Goal: Task Accomplishment & Management: Manage account settings

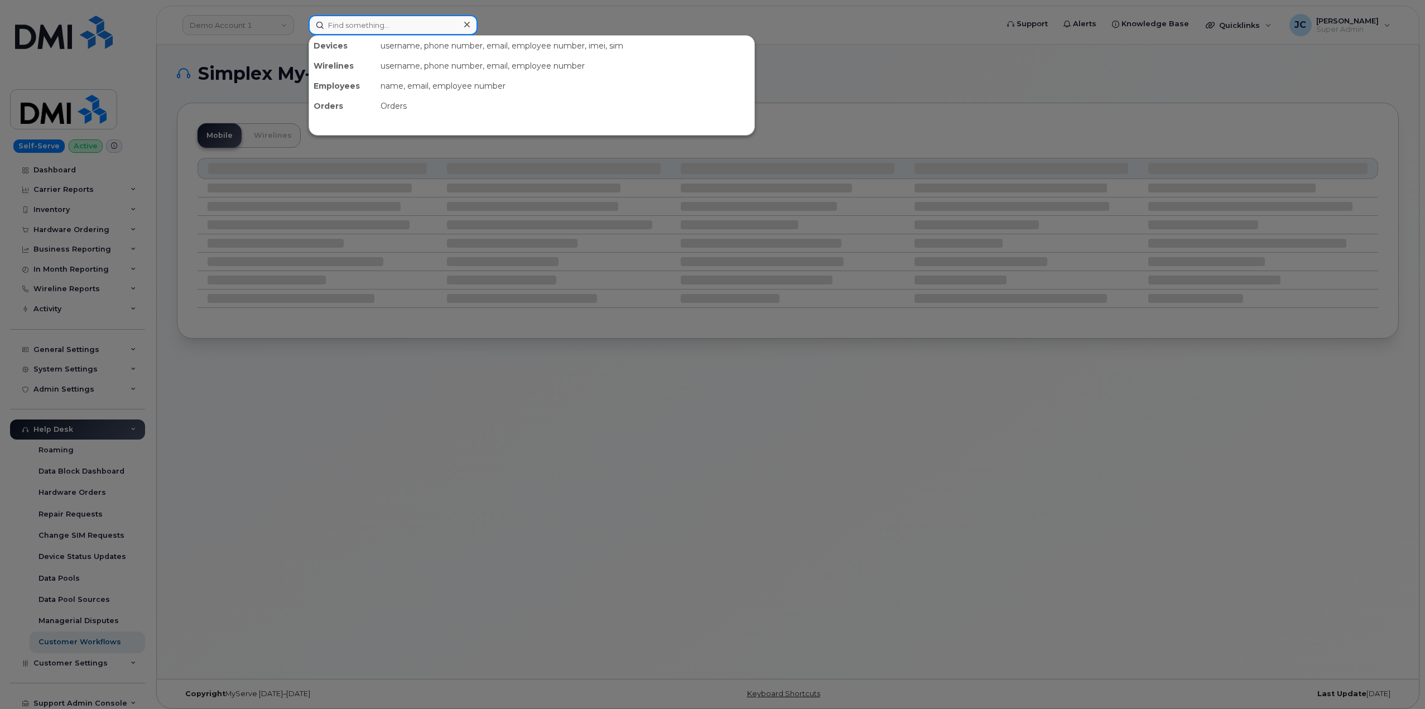
click at [382, 27] on input at bounding box center [392, 25] width 169 height 20
paste input "204.583.6285"
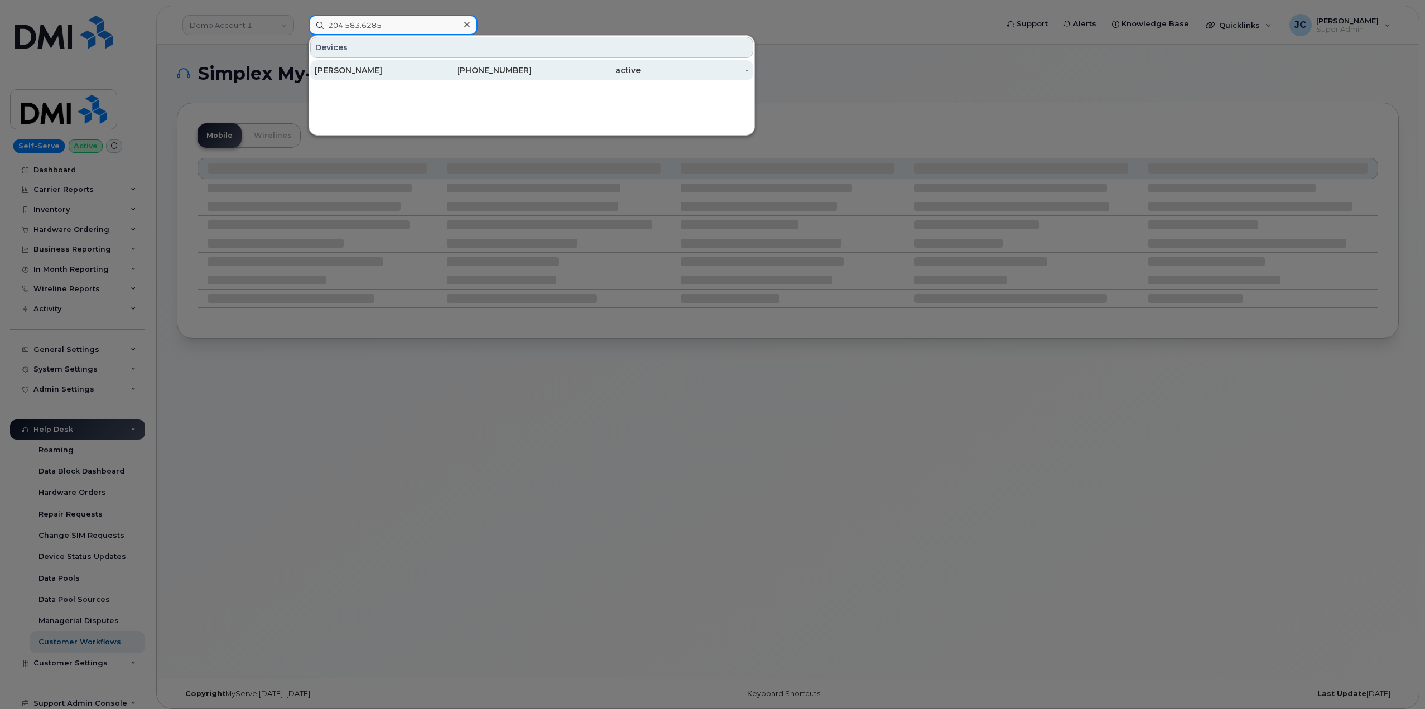
type input "204.583.6285"
click at [354, 68] on div "[PERSON_NAME]" at bounding box center [369, 70] width 109 height 11
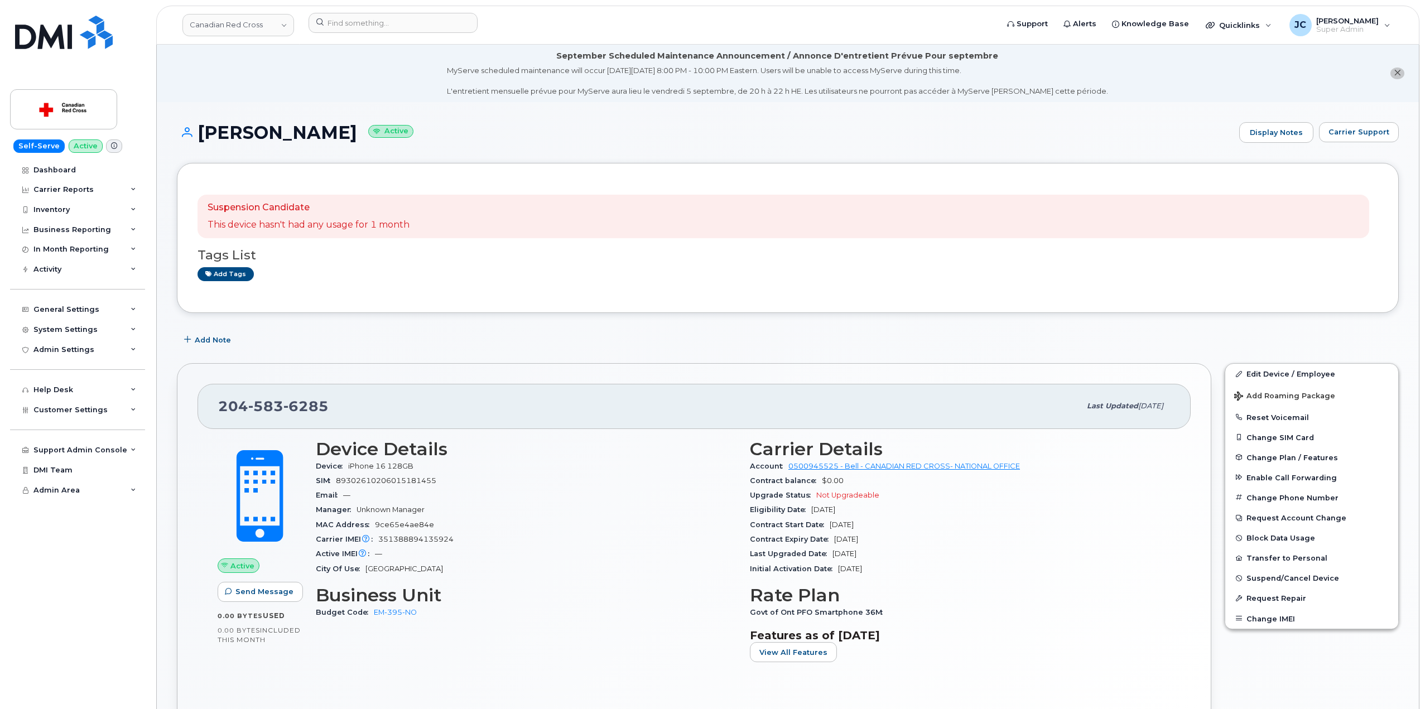
click at [1364, 132] on span "Carrier Support" at bounding box center [1358, 132] width 61 height 11
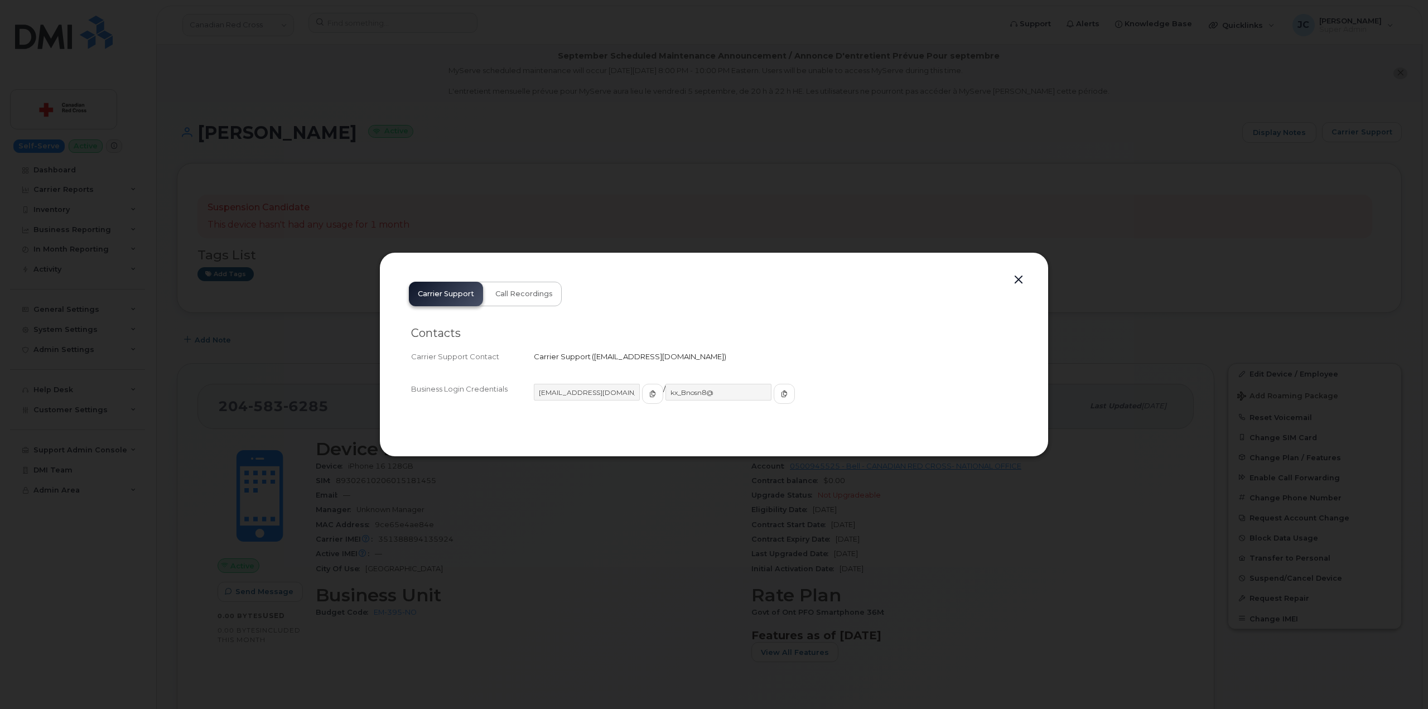
click at [1024, 281] on button "button" at bounding box center [1018, 280] width 17 height 16
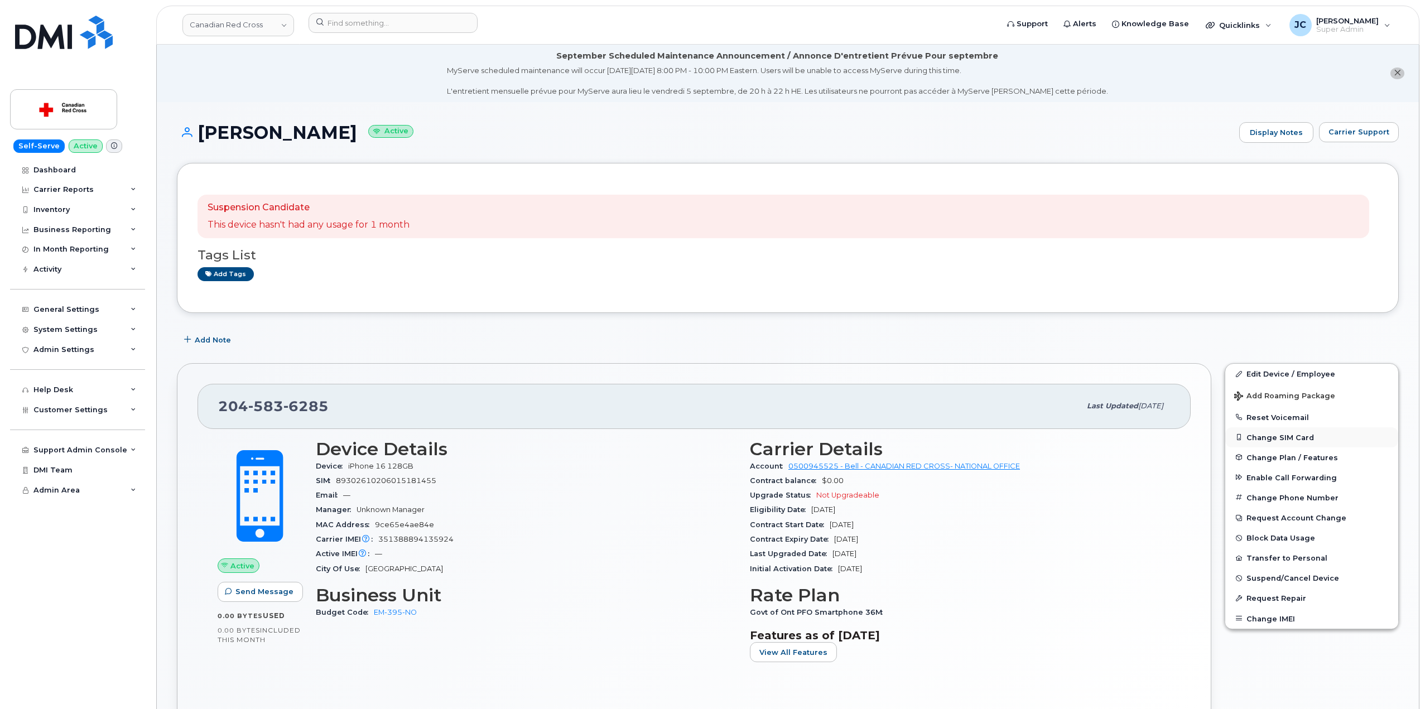
click at [1277, 435] on button "Change SIM Card" at bounding box center [1311, 437] width 173 height 20
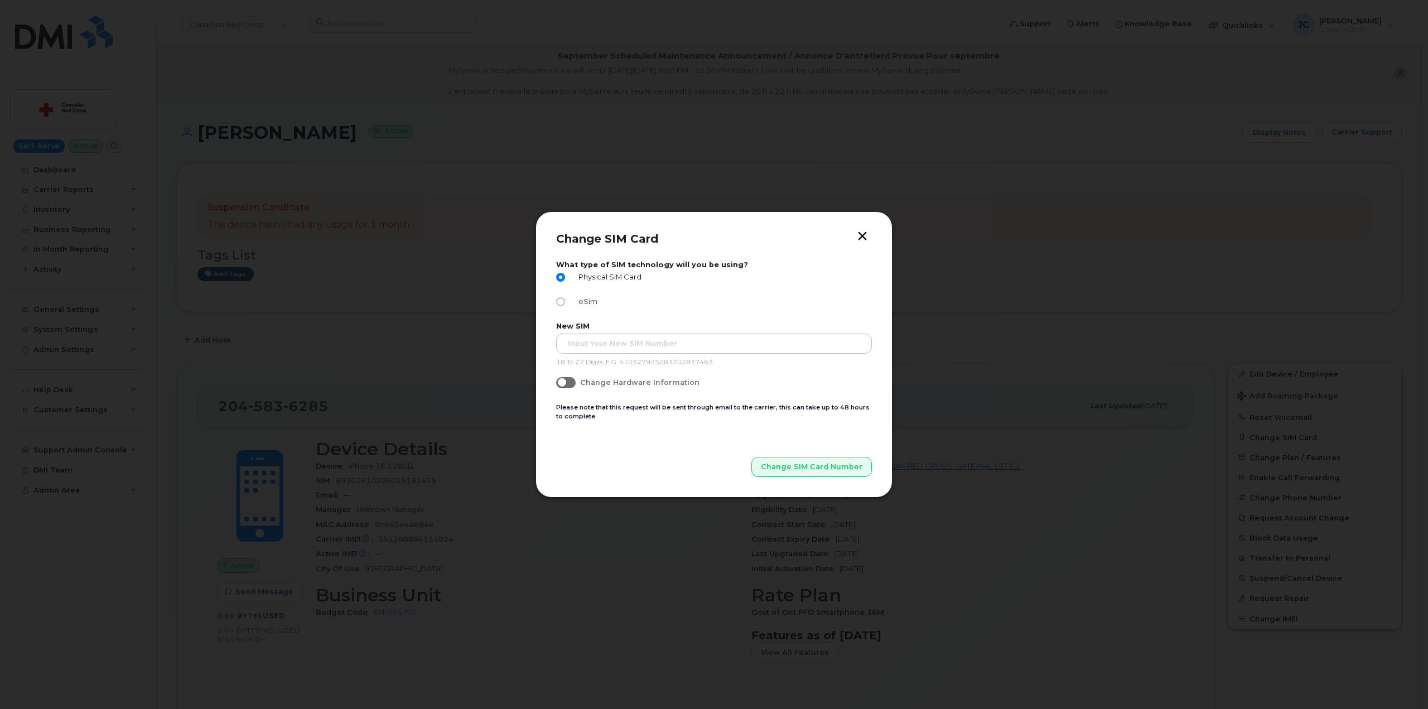
click at [561, 302] on input "eSim" at bounding box center [560, 301] width 9 height 9
radio input "true"
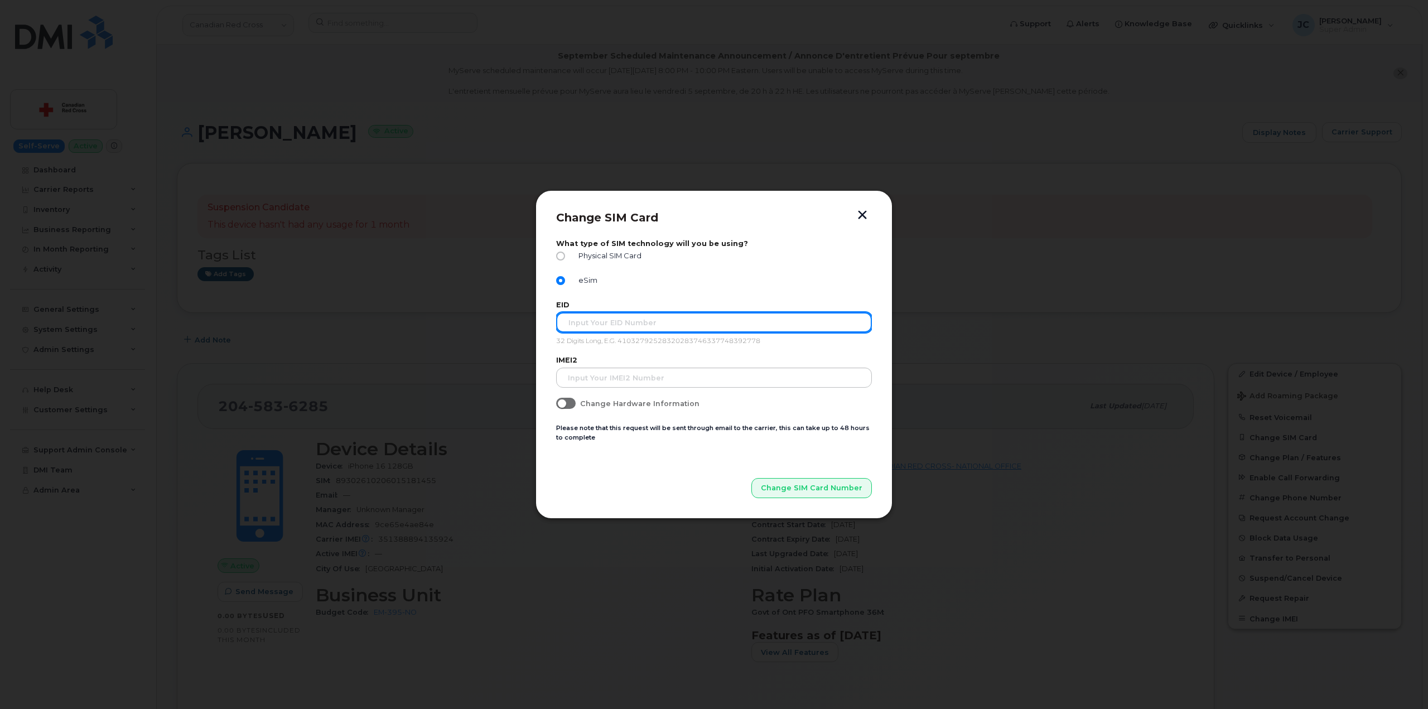
click at [604, 325] on input "text" at bounding box center [714, 322] width 316 height 20
click at [863, 224] on header "Change SIM Card" at bounding box center [714, 225] width 316 height 28
click at [864, 215] on button "button" at bounding box center [862, 216] width 17 height 12
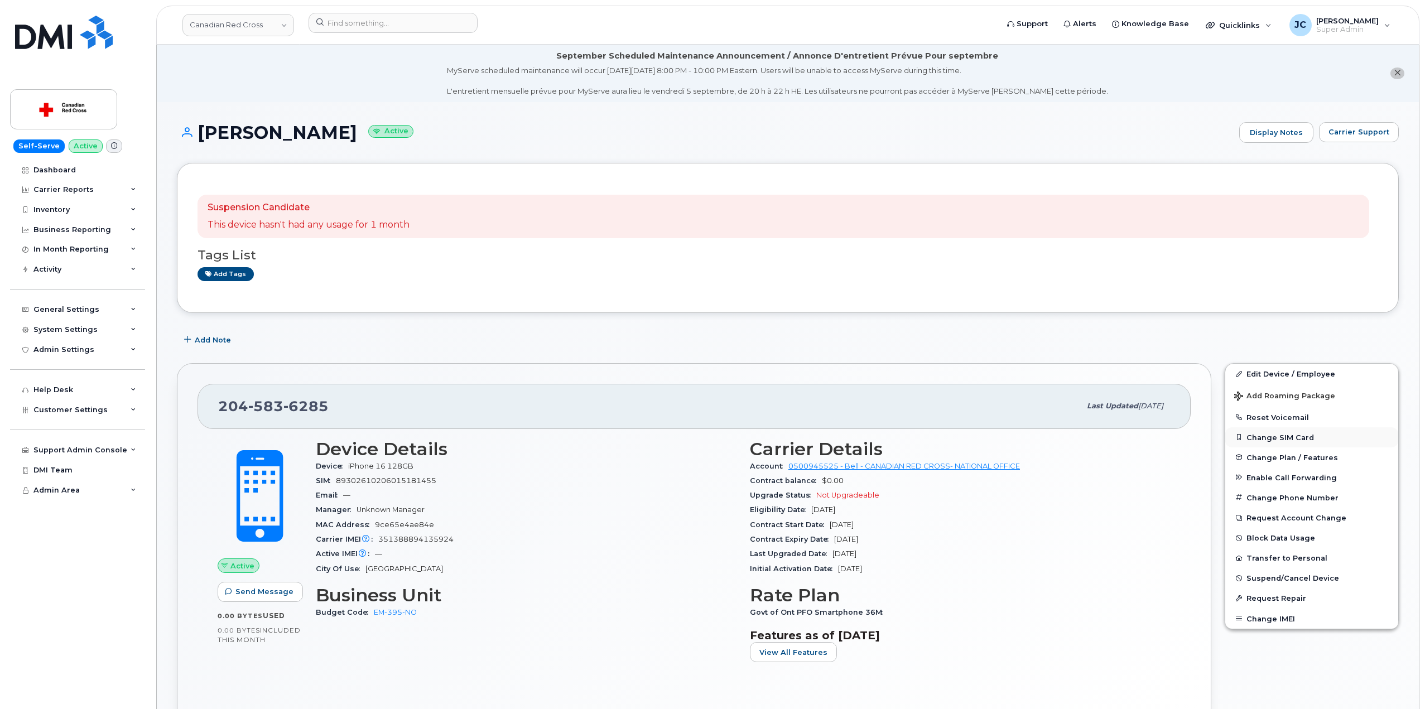
click at [1281, 438] on button "Change SIM Card" at bounding box center [1311, 437] width 173 height 20
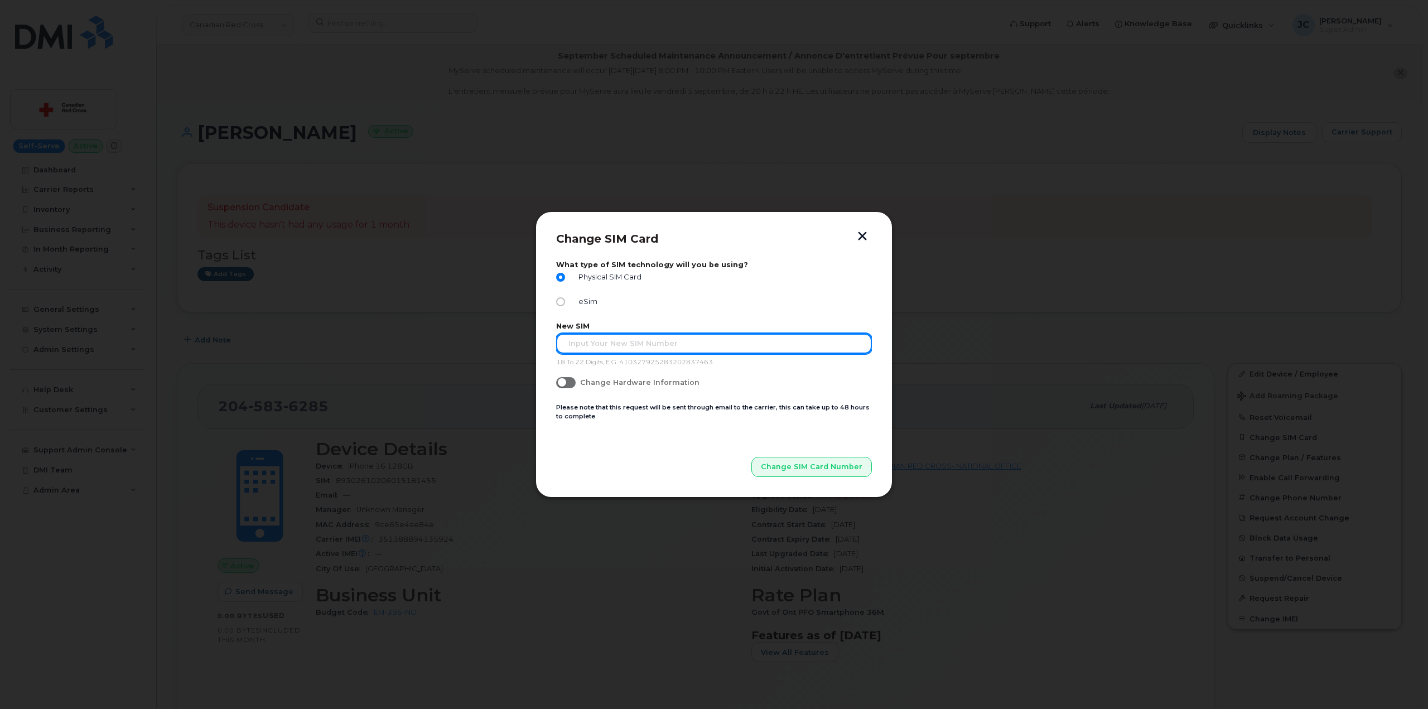
click at [630, 344] on input "text" at bounding box center [714, 344] width 316 height 20
click at [562, 382] on input "Change Hardware Information" at bounding box center [560, 381] width 9 height 9
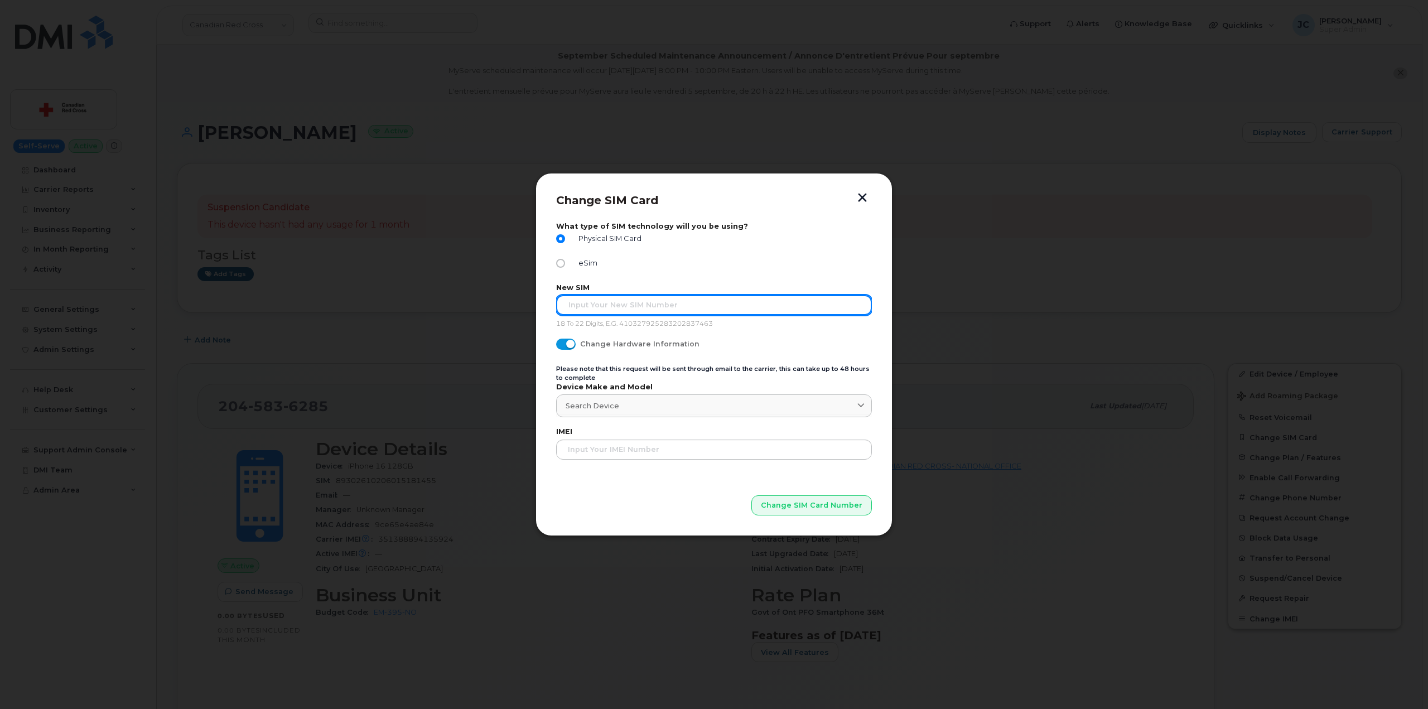
click at [638, 308] on input "text" at bounding box center [714, 305] width 316 height 20
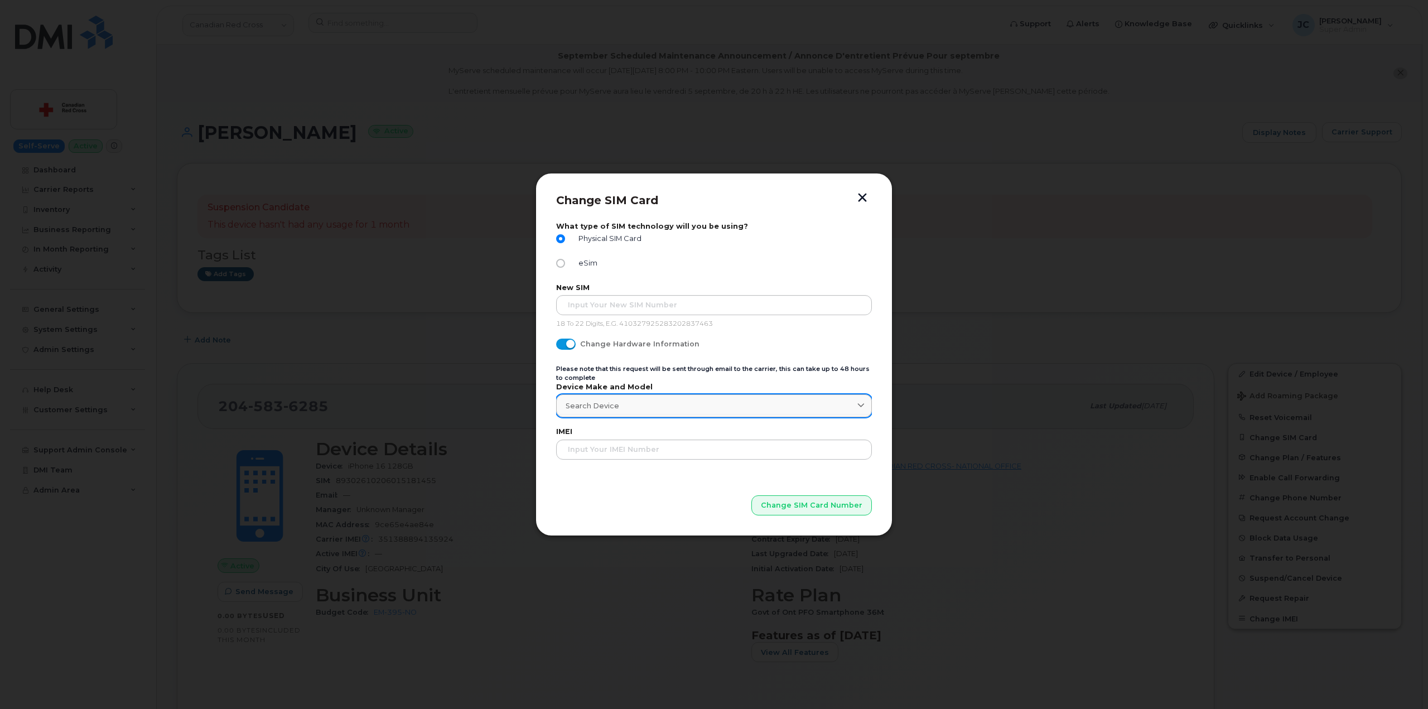
click at [862, 405] on icon at bounding box center [860, 405] width 7 height 7
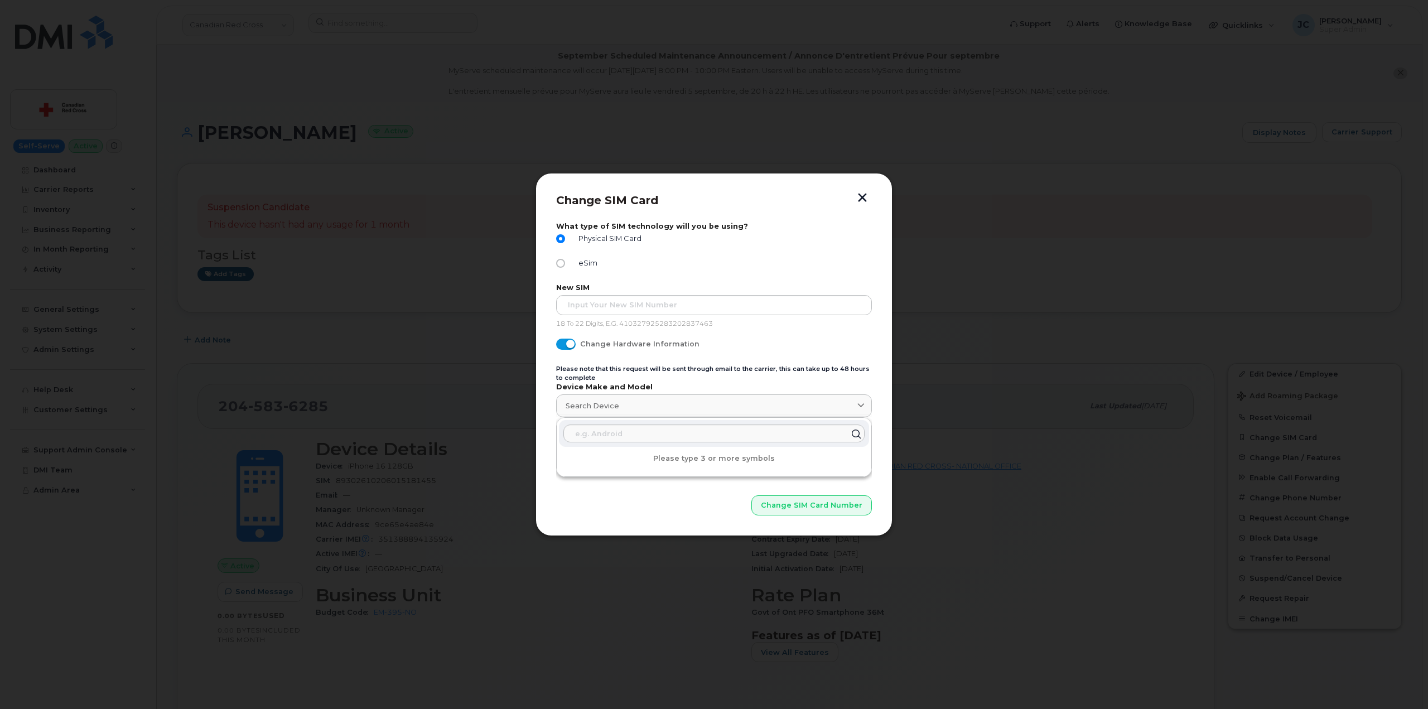
click at [818, 337] on form "What type of SIM technology will you be using? Physical SIM Card eSim New SIM 1…" at bounding box center [714, 368] width 316 height 293
click at [570, 348] on span at bounding box center [566, 344] width 20 height 11
click at [565, 348] on input "Change Hardware Information" at bounding box center [560, 343] width 9 height 9
checkbox input "false"
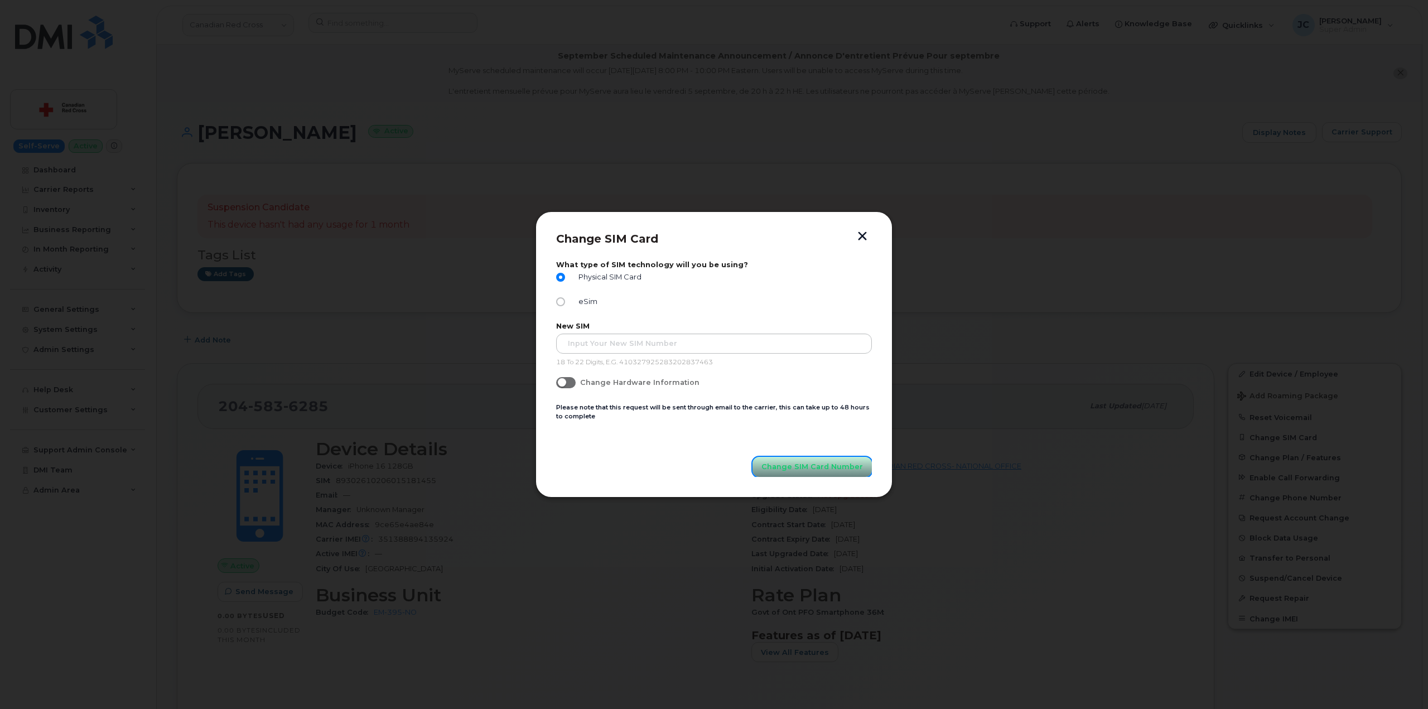
click at [802, 468] on span "Change SIM Card Number" at bounding box center [812, 466] width 102 height 11
click at [710, 375] on form "What type of SIM technology will you be using? Physical SIM Card eSim New SIM 1…" at bounding box center [714, 369] width 316 height 216
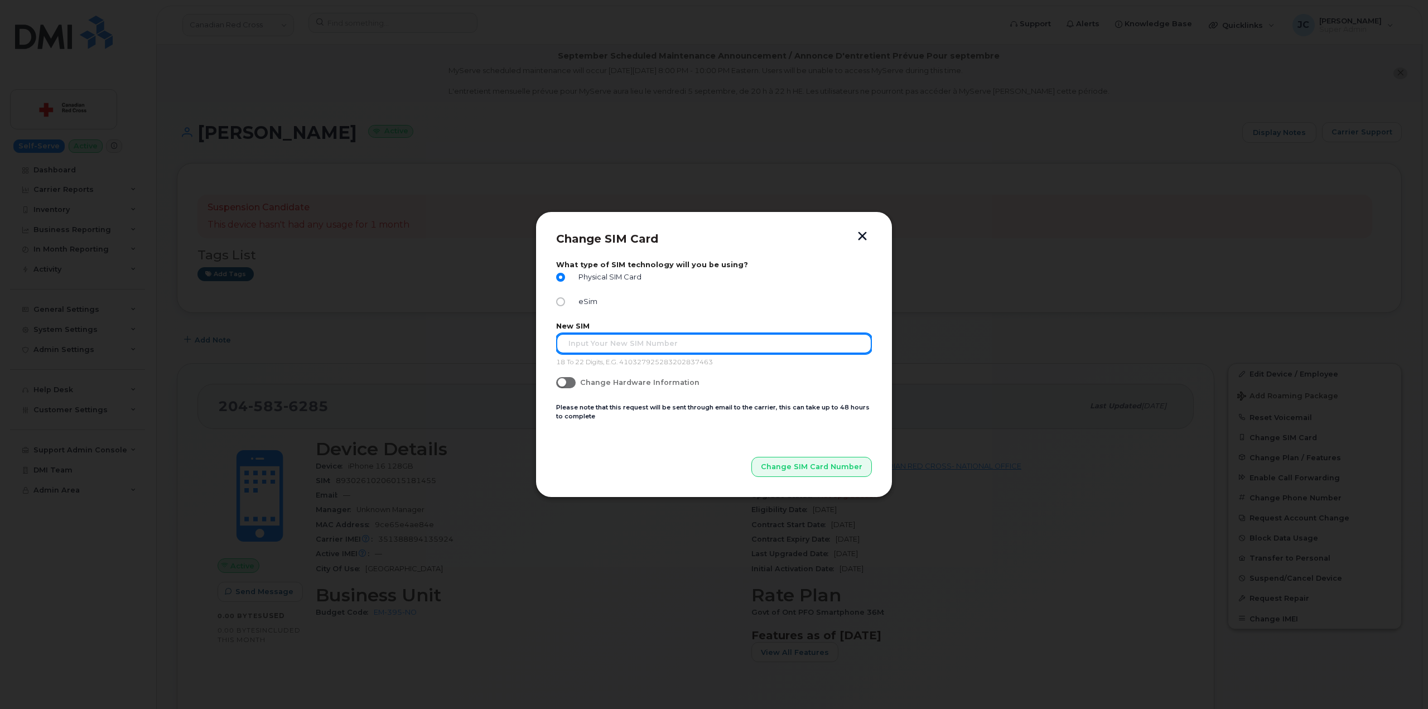
click at [601, 345] on input "text" at bounding box center [714, 344] width 316 height 20
click at [563, 301] on input "eSim" at bounding box center [560, 301] width 9 height 9
radio input "true"
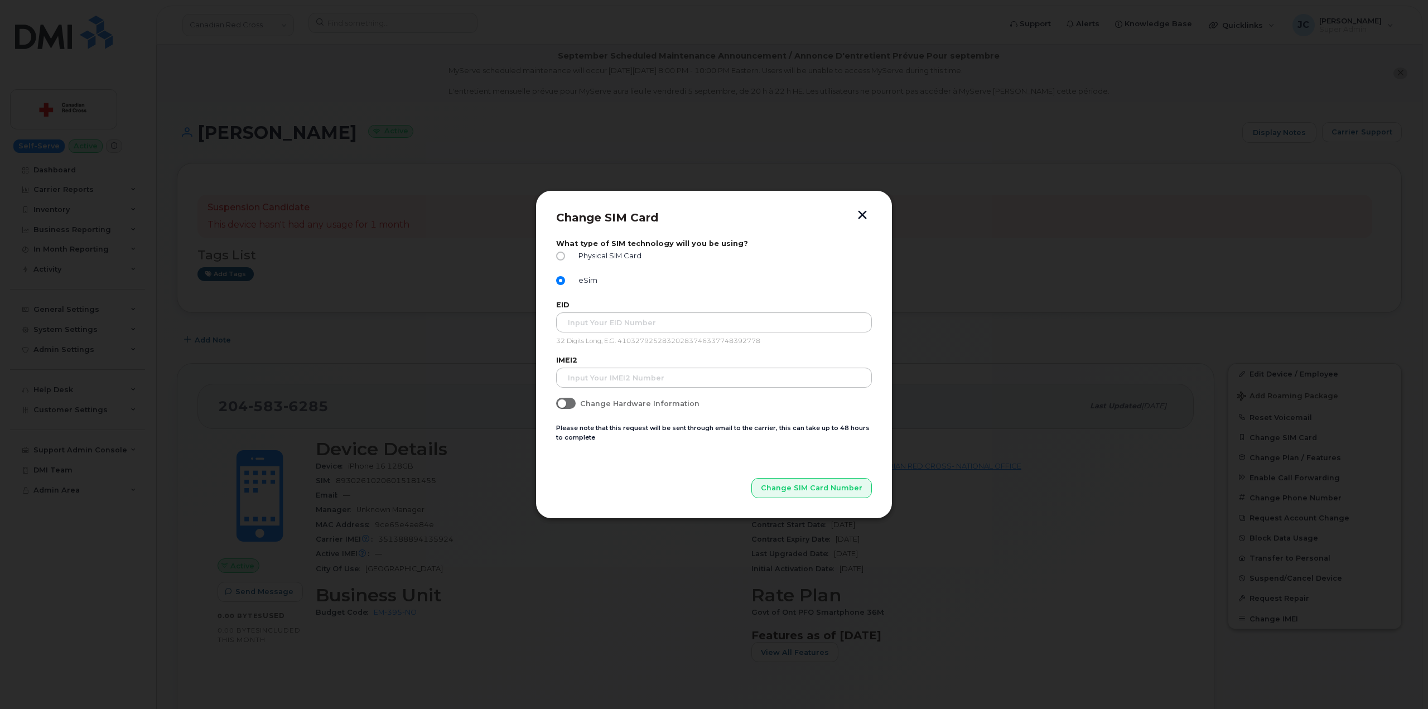
click at [563, 258] on input "Physical SIM Card" at bounding box center [560, 256] width 9 height 9
radio input "true"
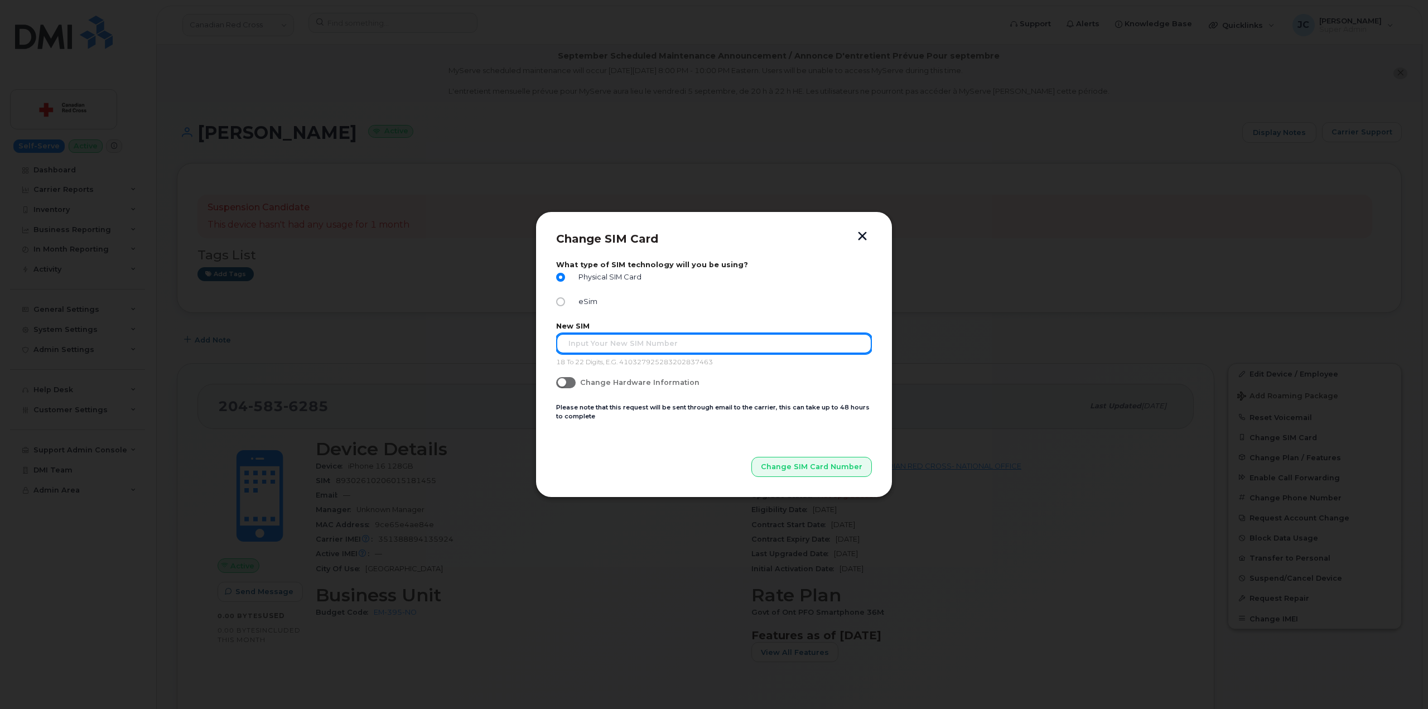
click at [638, 344] on input "text" at bounding box center [714, 344] width 316 height 20
click at [557, 303] on input "eSim" at bounding box center [560, 301] width 9 height 9
radio input "true"
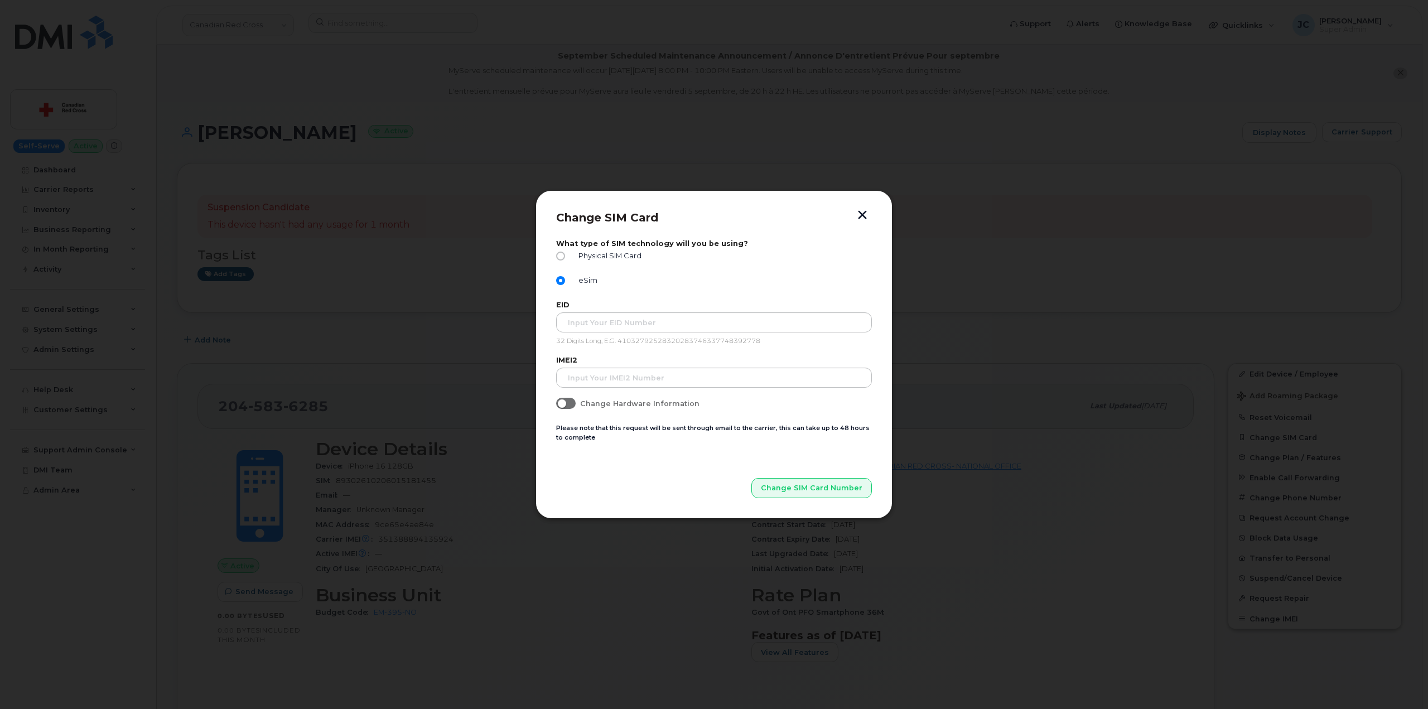
click at [558, 245] on label "What type of SIM technology will you be using?" at bounding box center [714, 243] width 316 height 8
click at [562, 257] on input "Physical SIM Card" at bounding box center [560, 256] width 9 height 9
radio input "true"
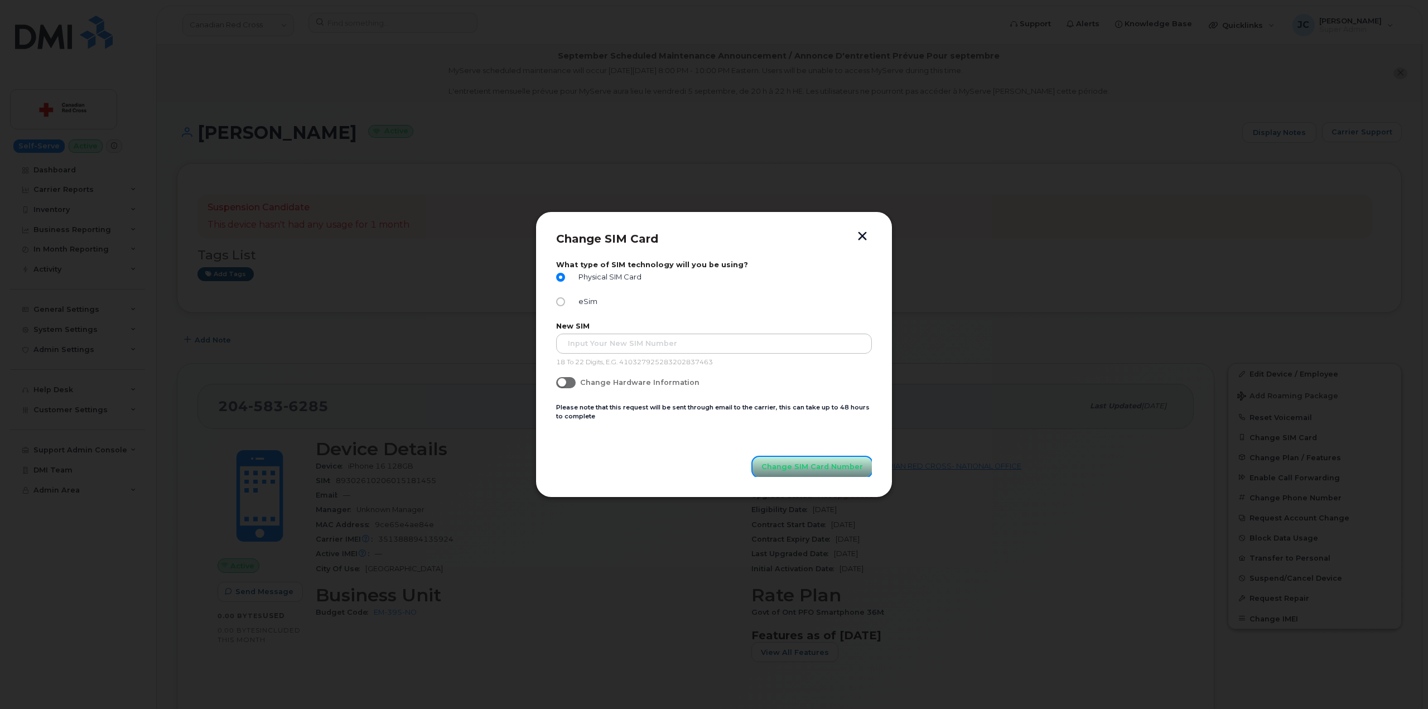
click at [805, 470] on span "Change SIM Card Number" at bounding box center [812, 466] width 102 height 11
drag, startPoint x: 865, startPoint y: 237, endPoint x: 964, endPoint y: 210, distance: 103.5
click at [945, 211] on div "Change SIM Card What type of SIM technology will you be using? Physical SIM Car…" at bounding box center [714, 354] width 1428 height 709
drag, startPoint x: 935, startPoint y: 237, endPoint x: 927, endPoint y: 232, distance: 9.0
click at [925, 235] on div at bounding box center [714, 354] width 1428 height 709
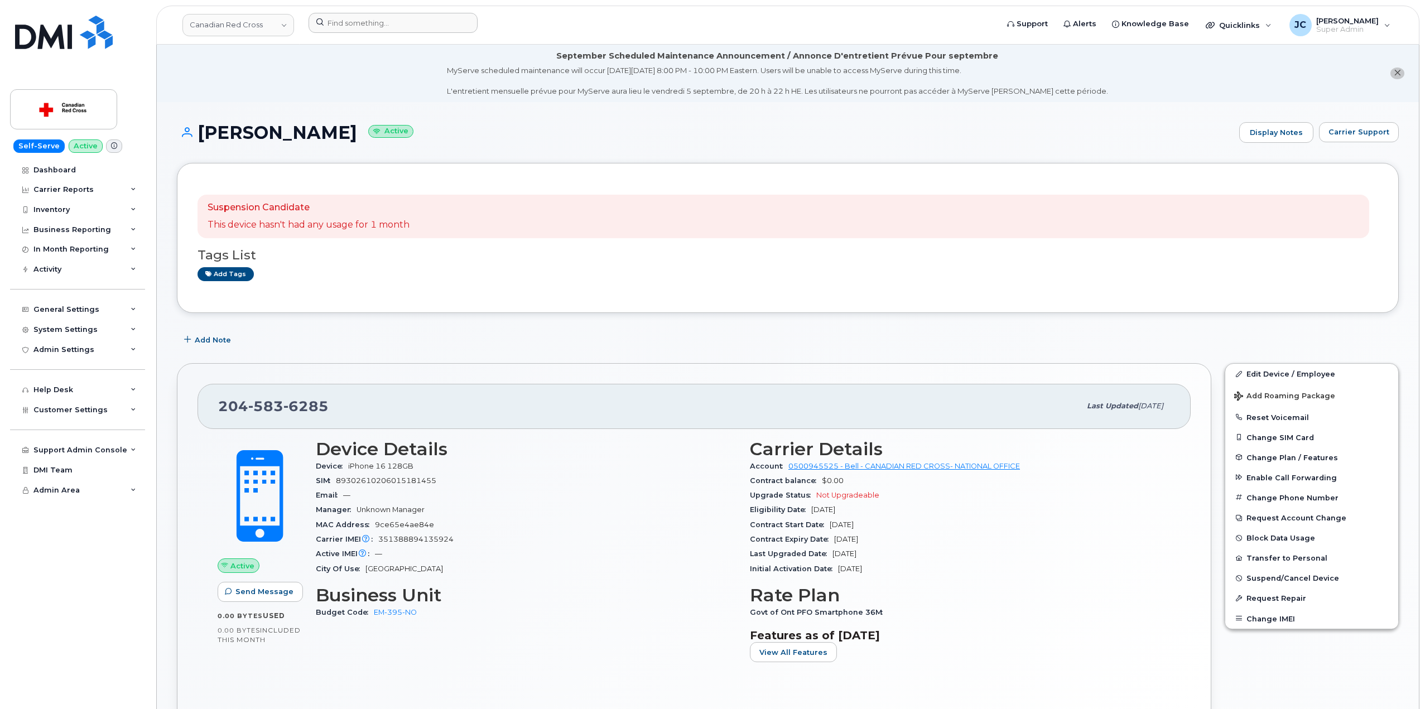
drag, startPoint x: 927, startPoint y: 231, endPoint x: 666, endPoint y: 33, distance: 328.0
click at [923, 237] on div "Suspension Candidate This device hasn't had any usage for 1 month" at bounding box center [782, 217] width 1171 height 44
click at [1275, 435] on button "Change SIM Card" at bounding box center [1311, 437] width 173 height 20
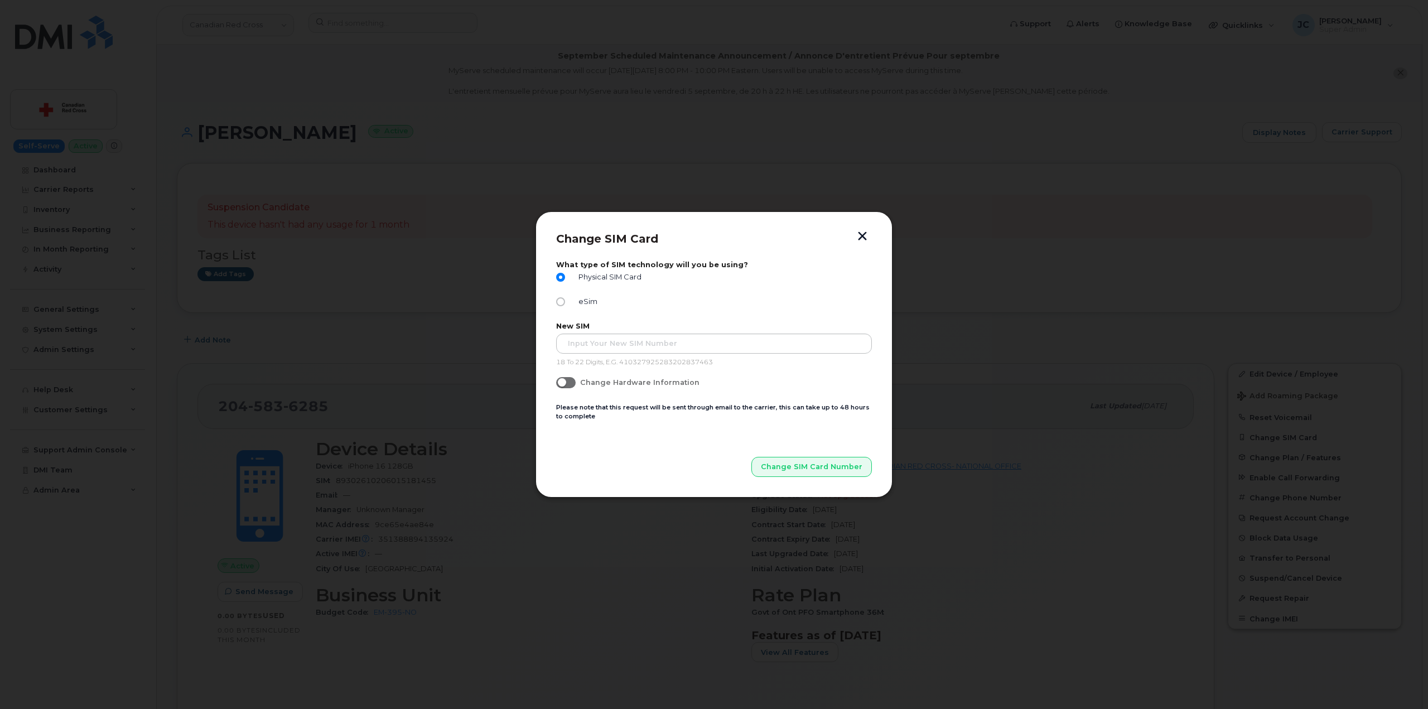
click at [563, 381] on input "Change Hardware Information" at bounding box center [560, 381] width 9 height 9
checkbox input "true"
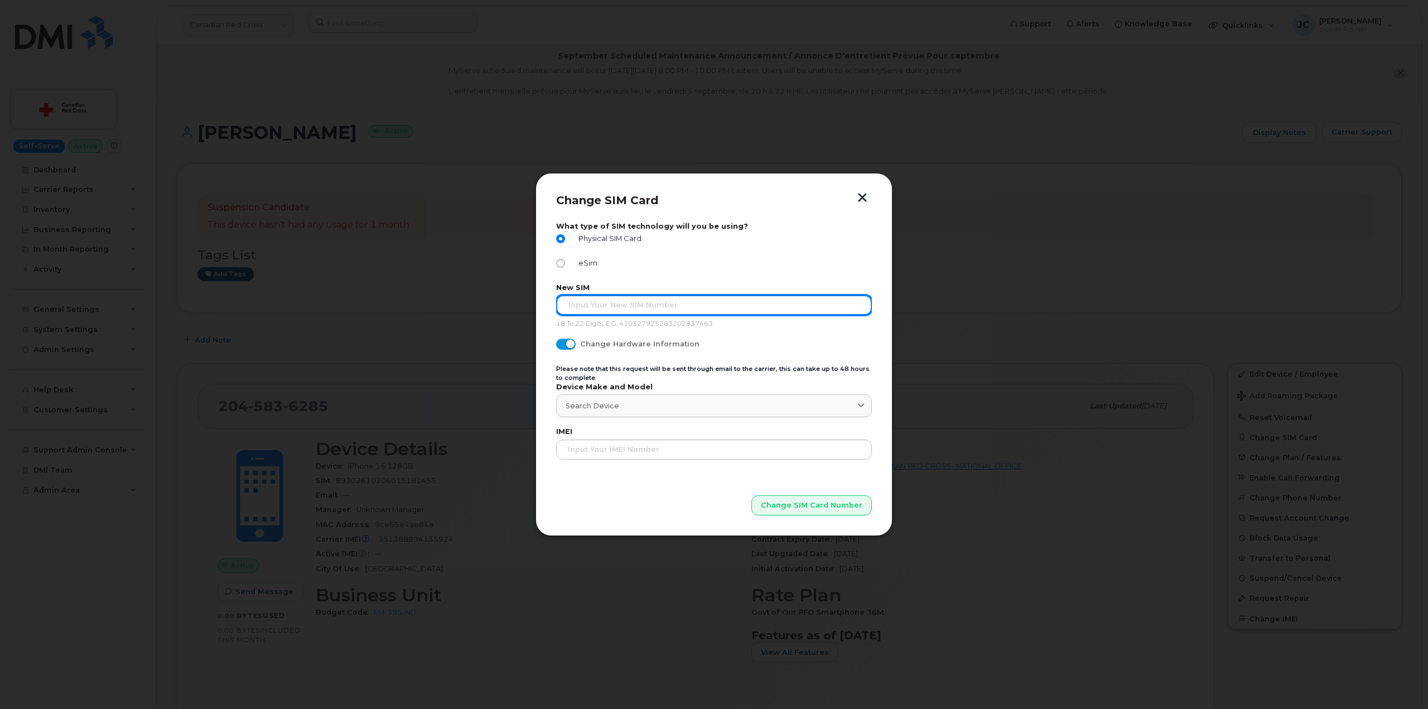
click at [647, 303] on input "text" at bounding box center [714, 305] width 316 height 20
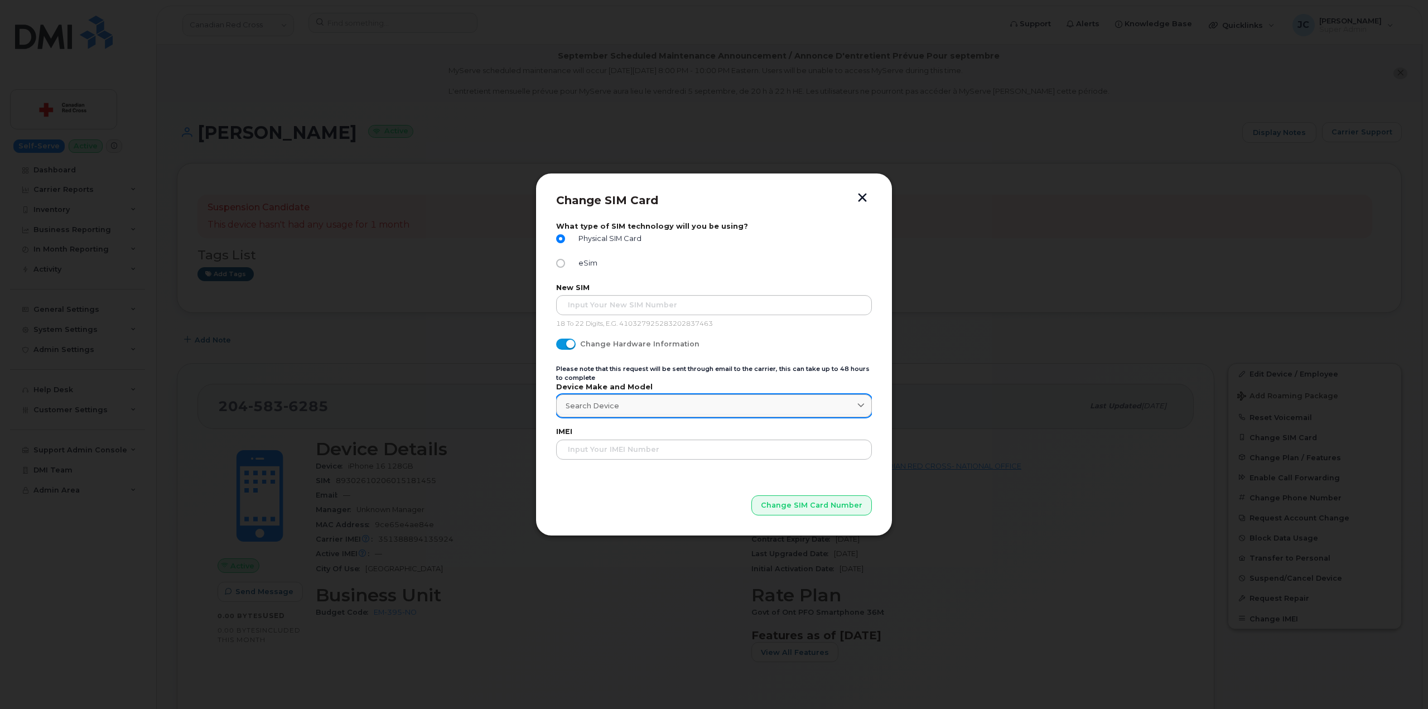
click at [862, 406] on icon at bounding box center [860, 405] width 7 height 7
click at [616, 408] on span "Search Device" at bounding box center [593, 406] width 54 height 11
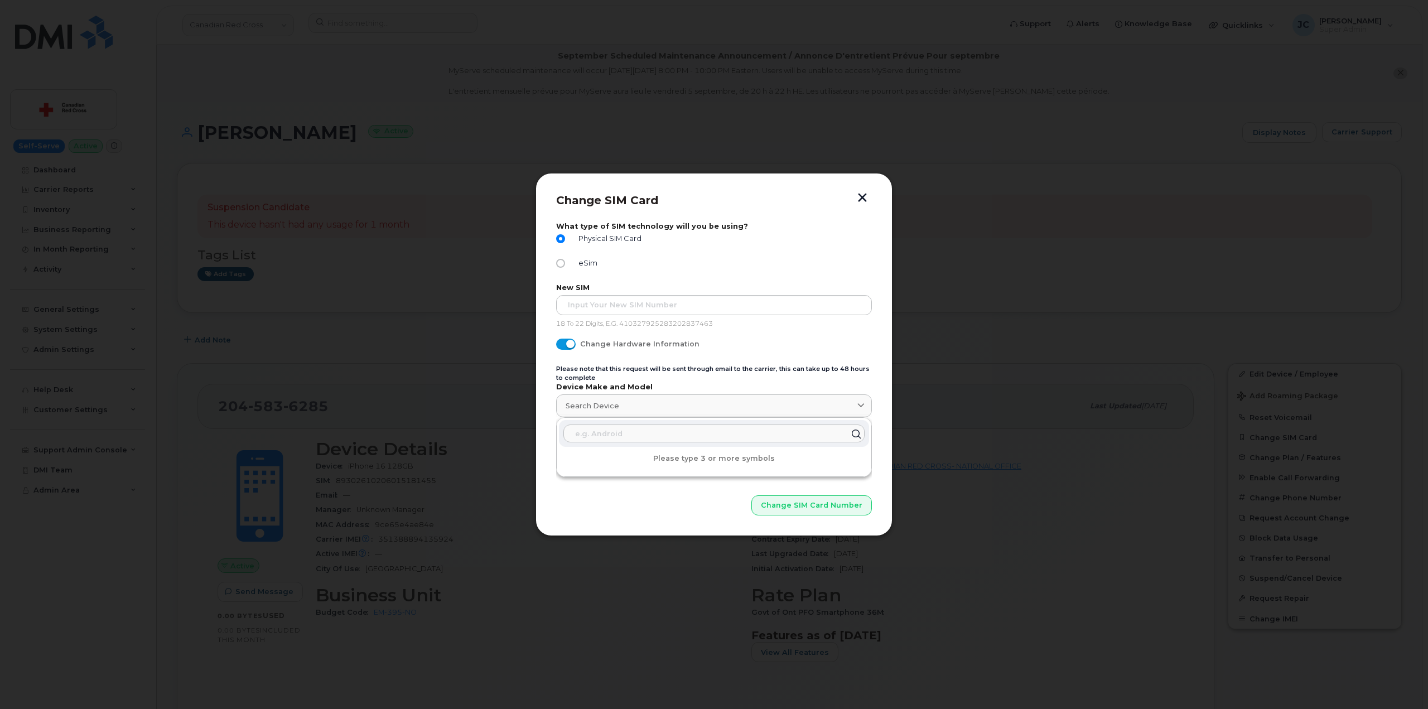
click at [616, 430] on input "text" at bounding box center [713, 434] width 301 height 18
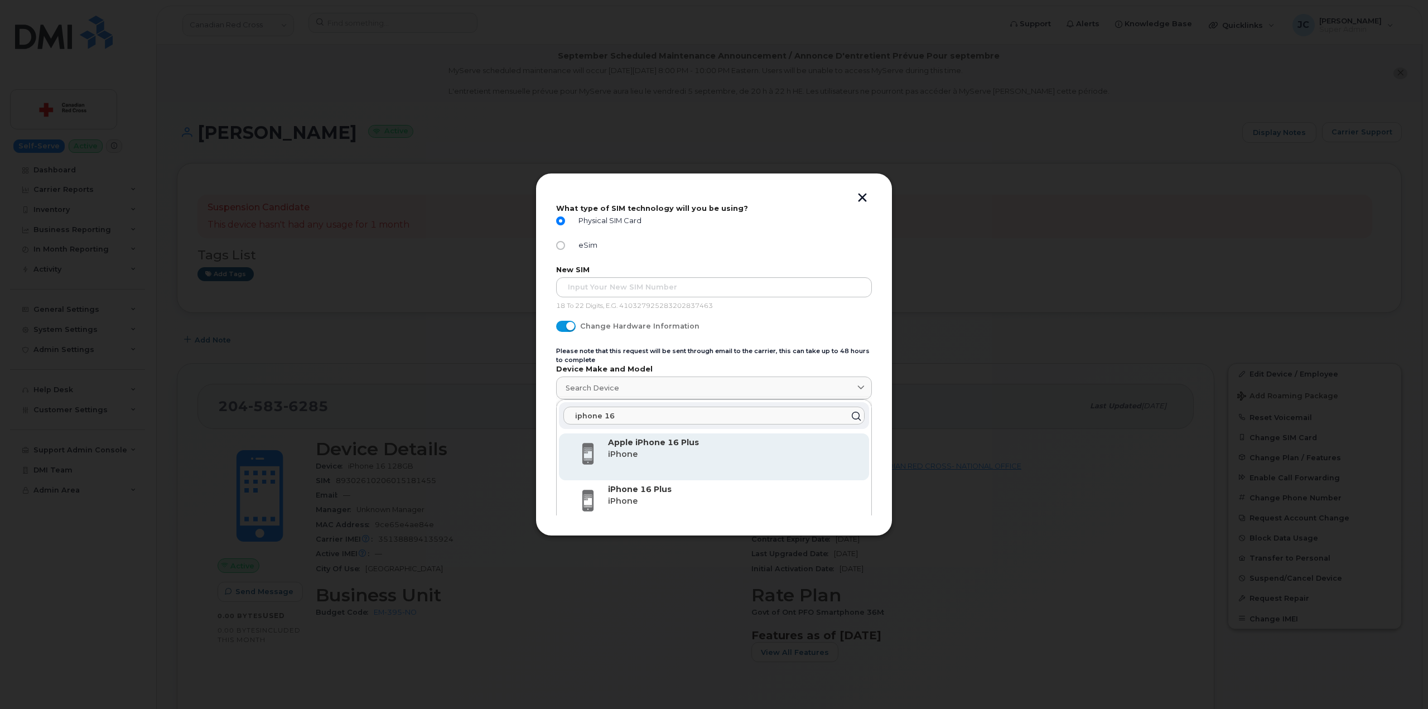
scroll to position [35, 0]
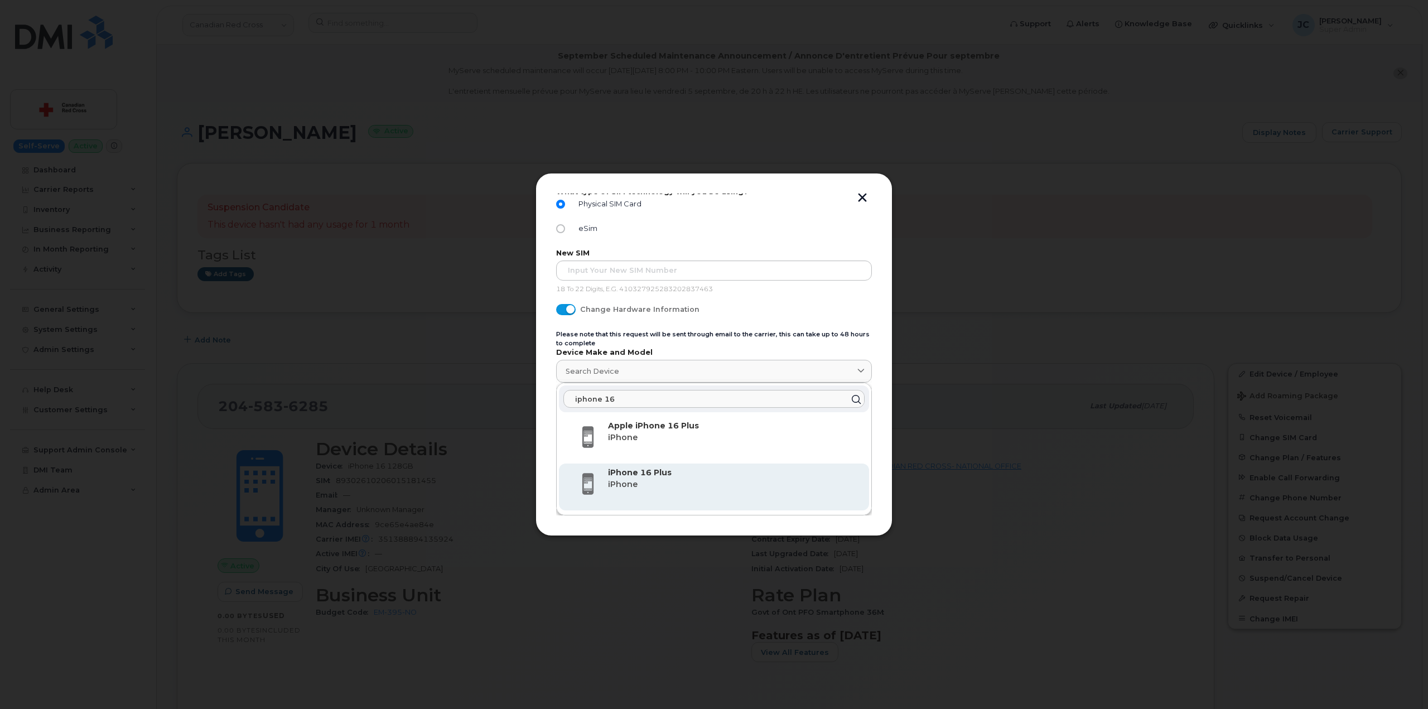
type input "iphone 16"
click at [657, 476] on strong "iPhone 16 Plus" at bounding box center [640, 472] width 64 height 10
type input "3258"
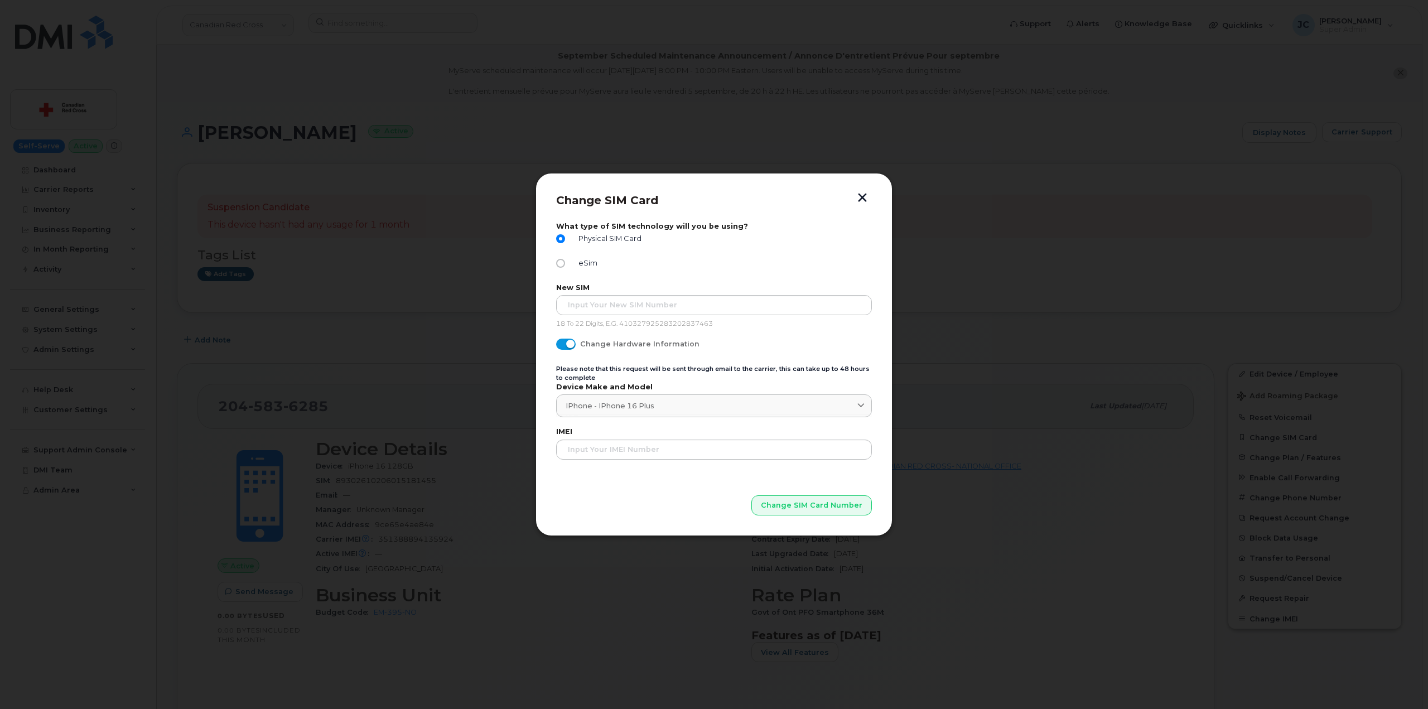
click at [567, 345] on span at bounding box center [566, 344] width 20 height 11
click at [565, 345] on input "Change Hardware Information" at bounding box center [560, 343] width 9 height 9
checkbox input "false"
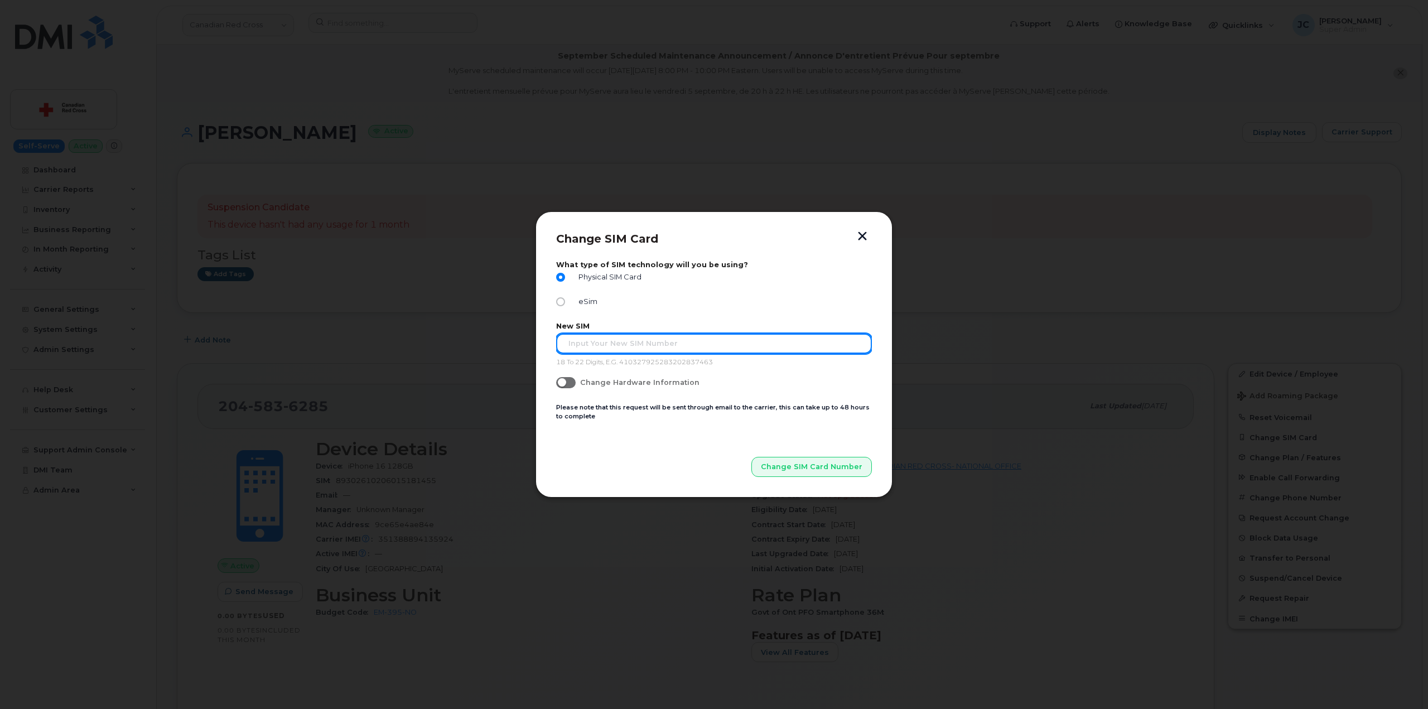
click at [638, 341] on input "text" at bounding box center [714, 344] width 316 height 20
paste input "89302610207417092688"
type input "89302610207417092688"
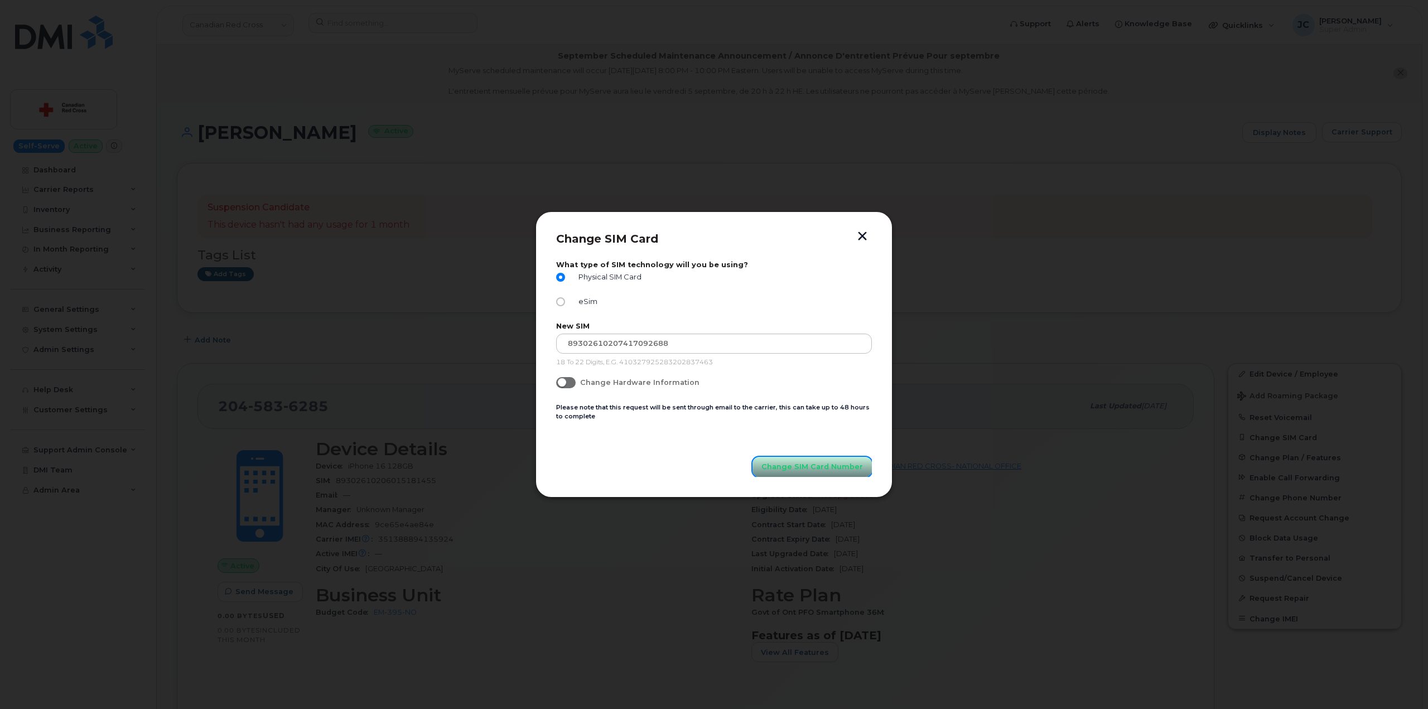
click at [808, 465] on span "Change SIM Card Number" at bounding box center [812, 466] width 102 height 11
click at [855, 240] on button "button" at bounding box center [862, 237] width 17 height 12
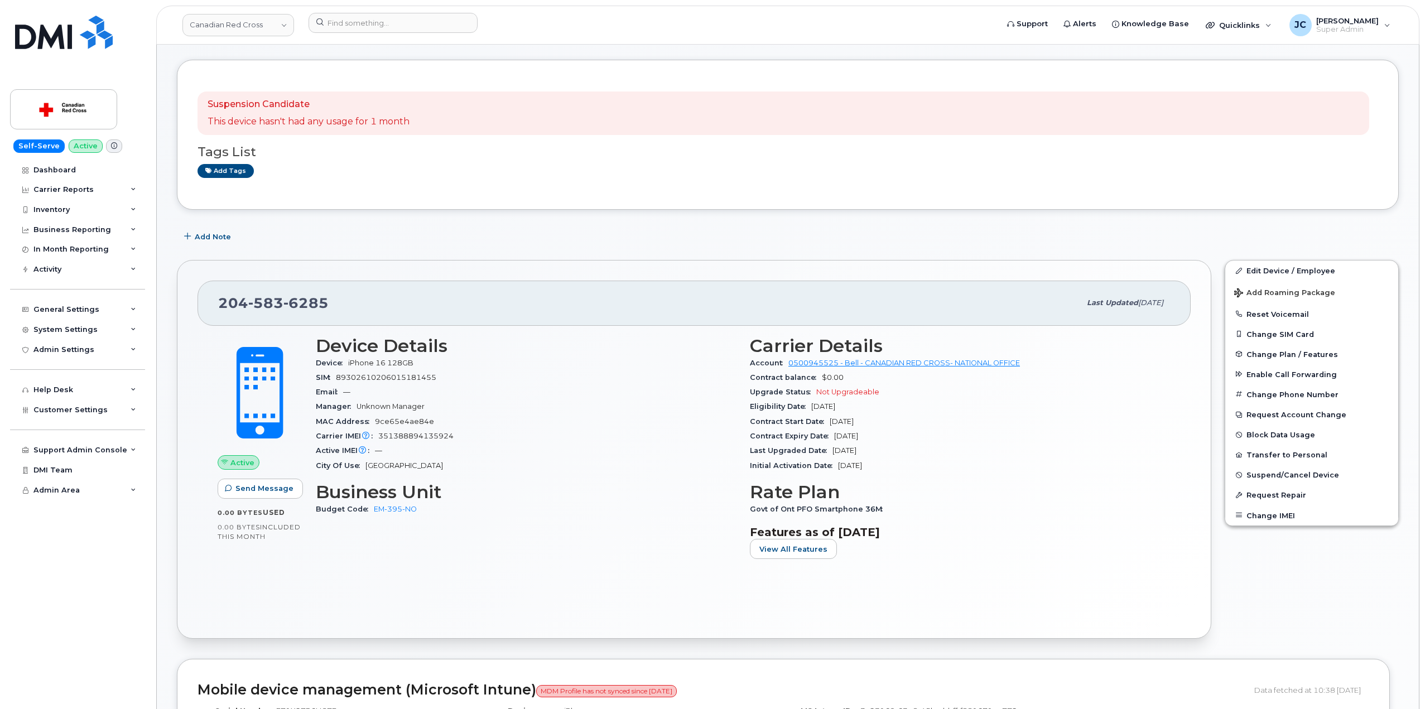
scroll to position [112, 0]
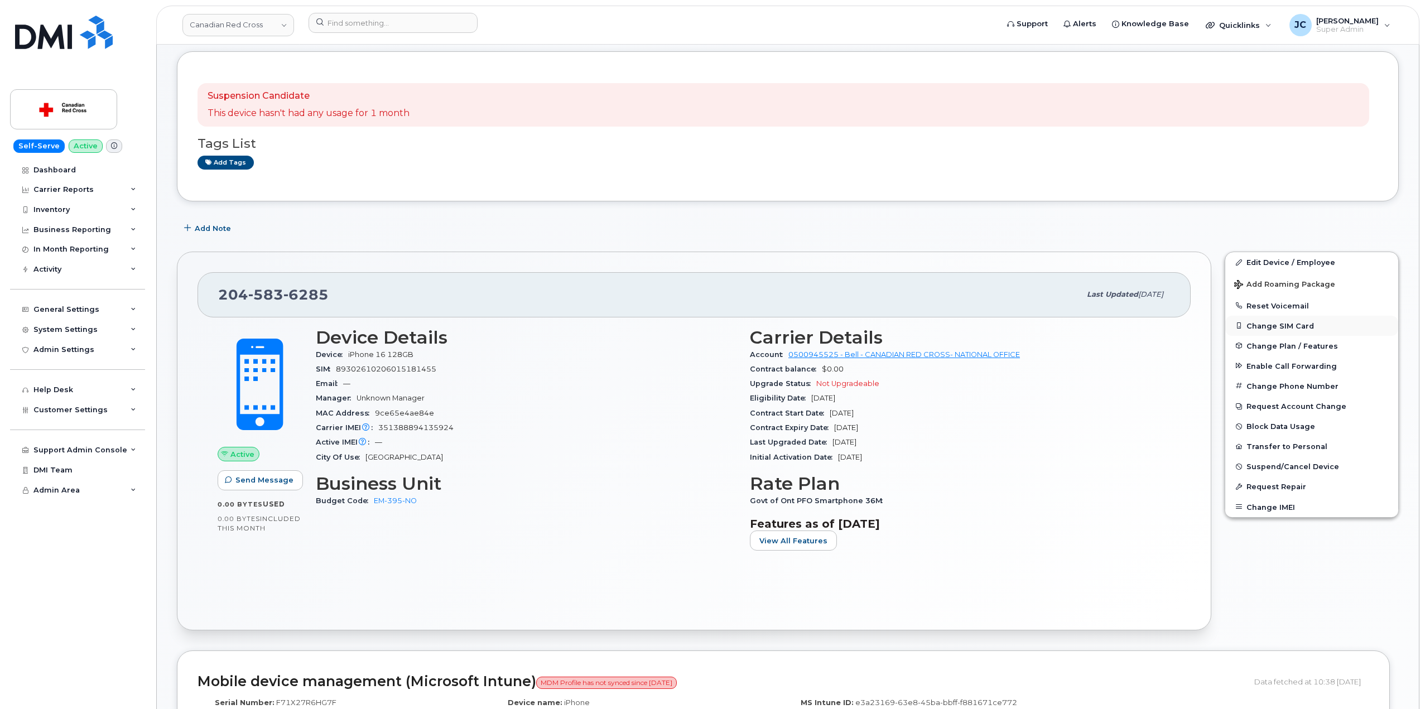
click at [1262, 324] on button "Change SIM Card" at bounding box center [1311, 326] width 173 height 20
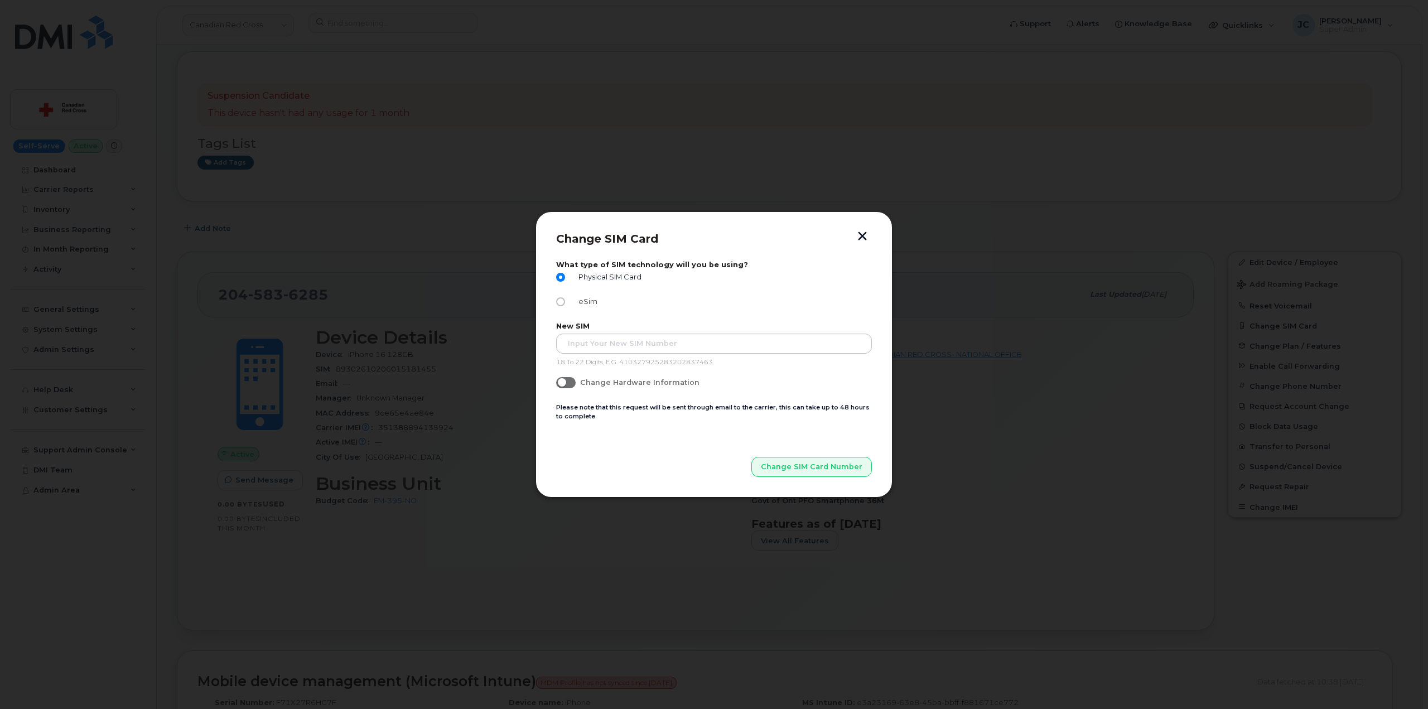
click at [559, 301] on input "eSim" at bounding box center [560, 301] width 9 height 9
radio input "true"
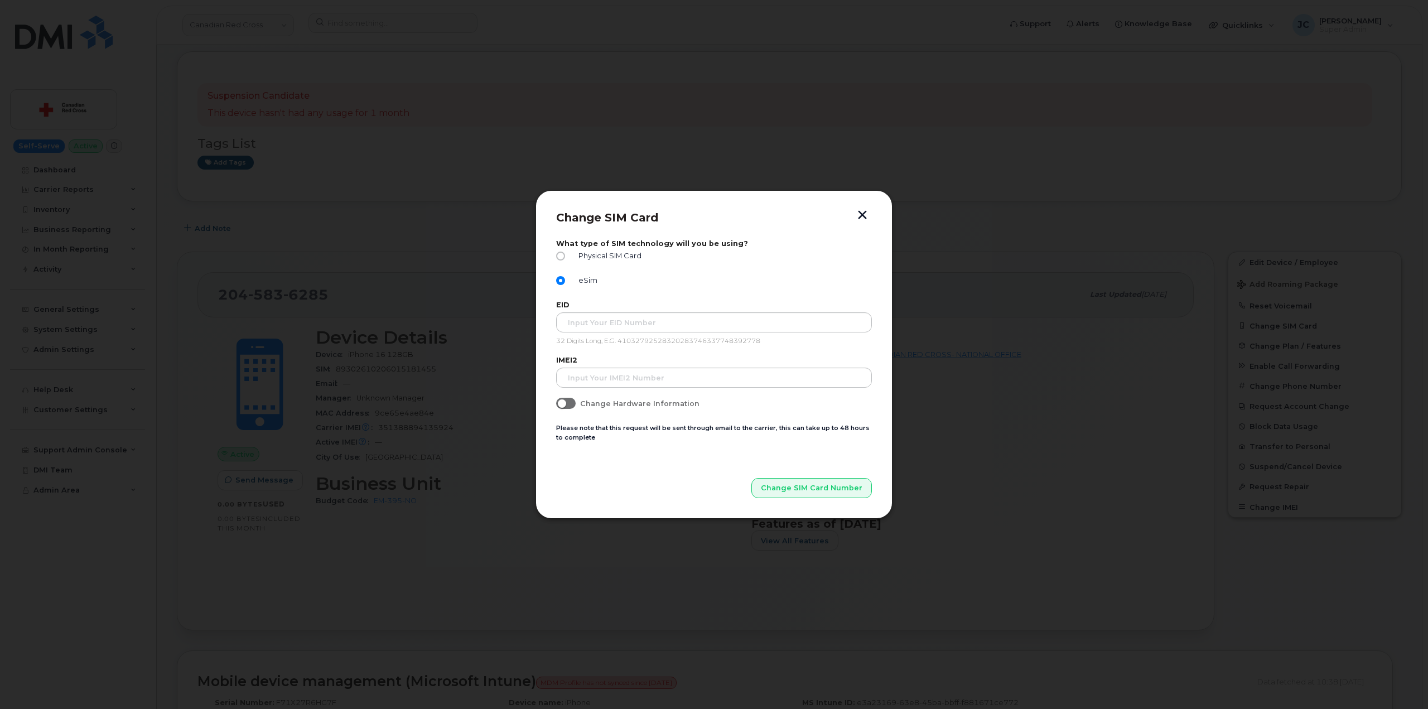
drag, startPoint x: 559, startPoint y: 255, endPoint x: 573, endPoint y: 290, distance: 37.1
click at [559, 255] on input "Physical SIM Card" at bounding box center [560, 256] width 9 height 9
radio input "true"
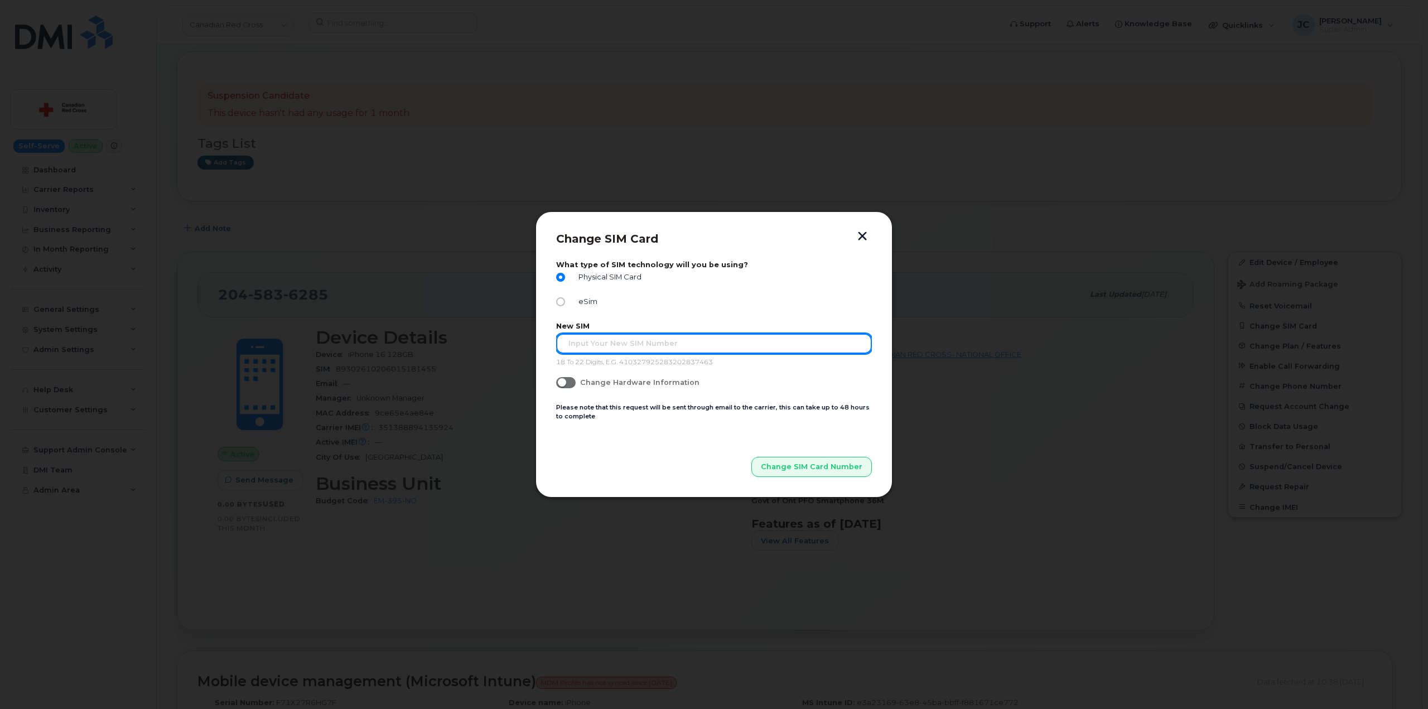
click at [585, 336] on input "text" at bounding box center [714, 344] width 316 height 20
paste input "89302610207417092688"
click at [568, 343] on input "89302610207417092688" at bounding box center [714, 344] width 316 height 20
type input "89302610207417092688"
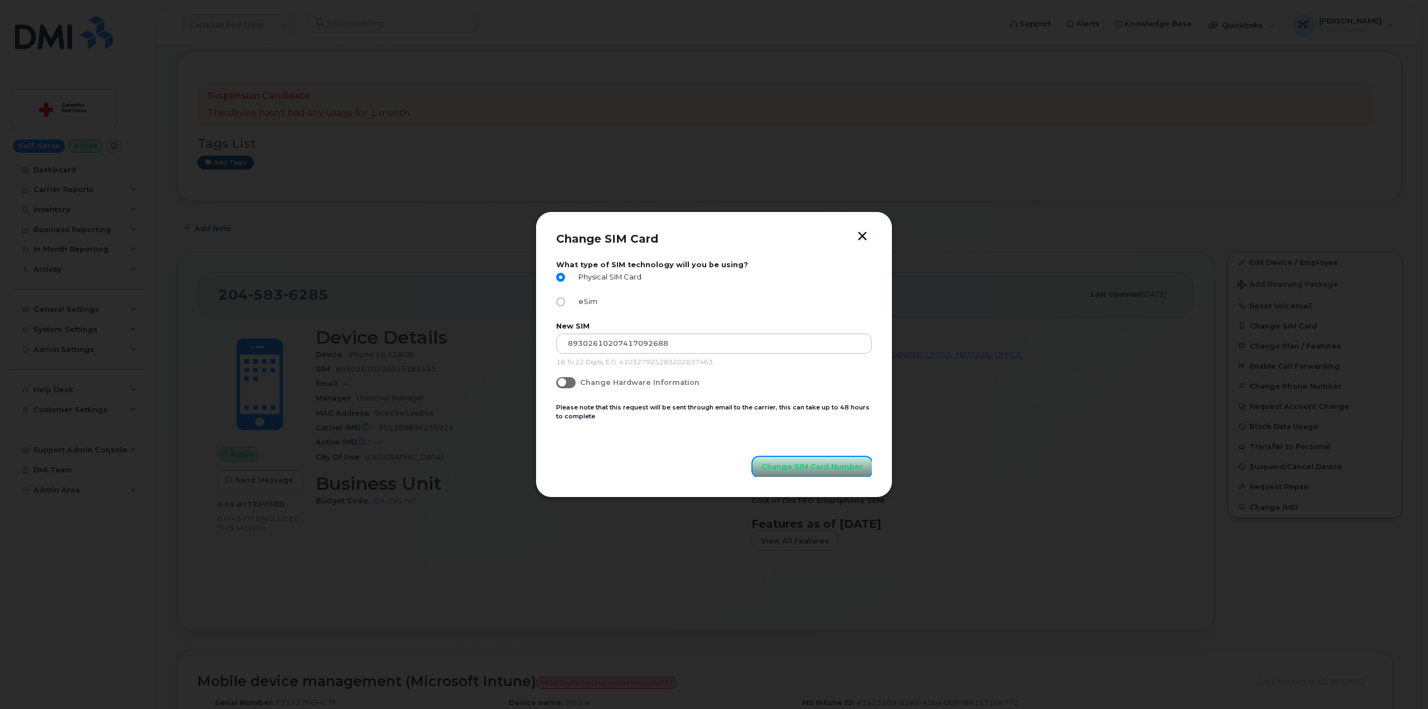
click at [803, 467] on span "Change SIM Card Number" at bounding box center [812, 466] width 102 height 11
click at [817, 472] on button "Change SIM Card Number" at bounding box center [812, 467] width 119 height 20
click at [864, 231] on button "button" at bounding box center [862, 237] width 17 height 12
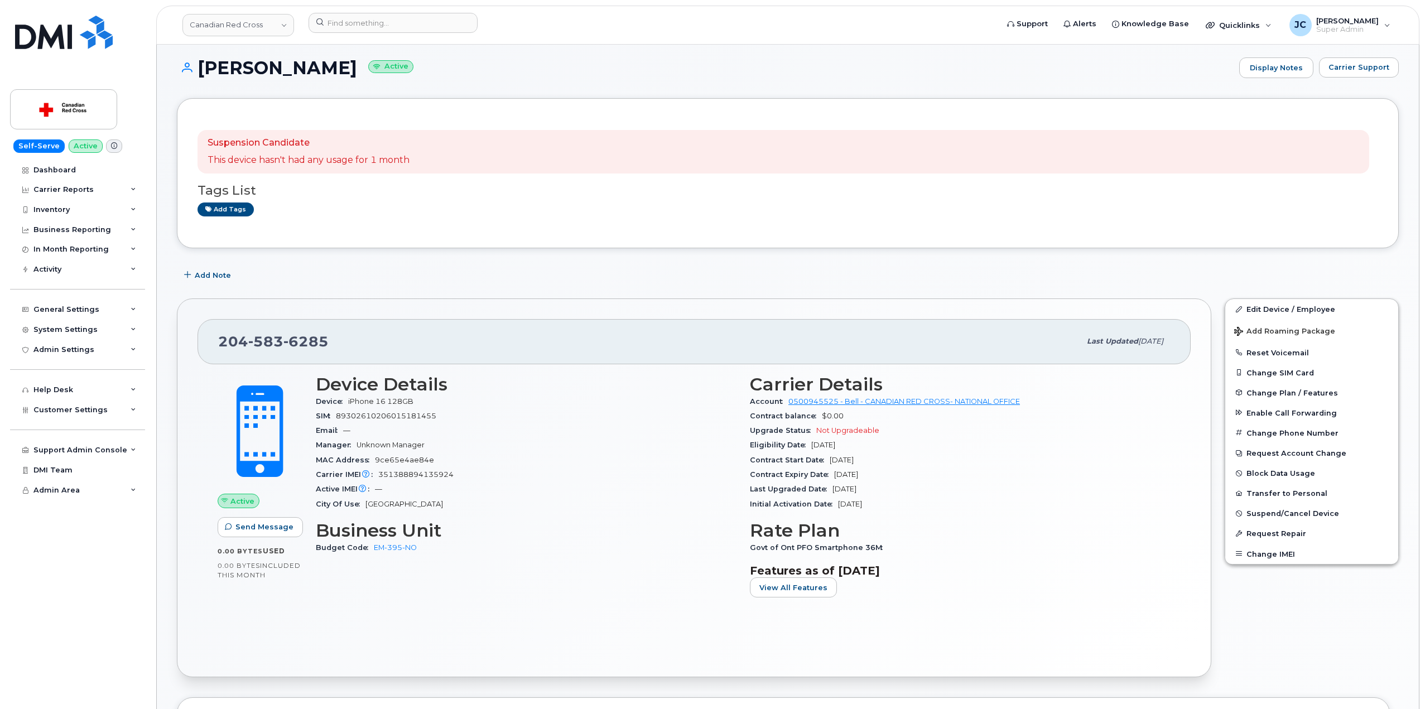
scroll to position [56, 0]
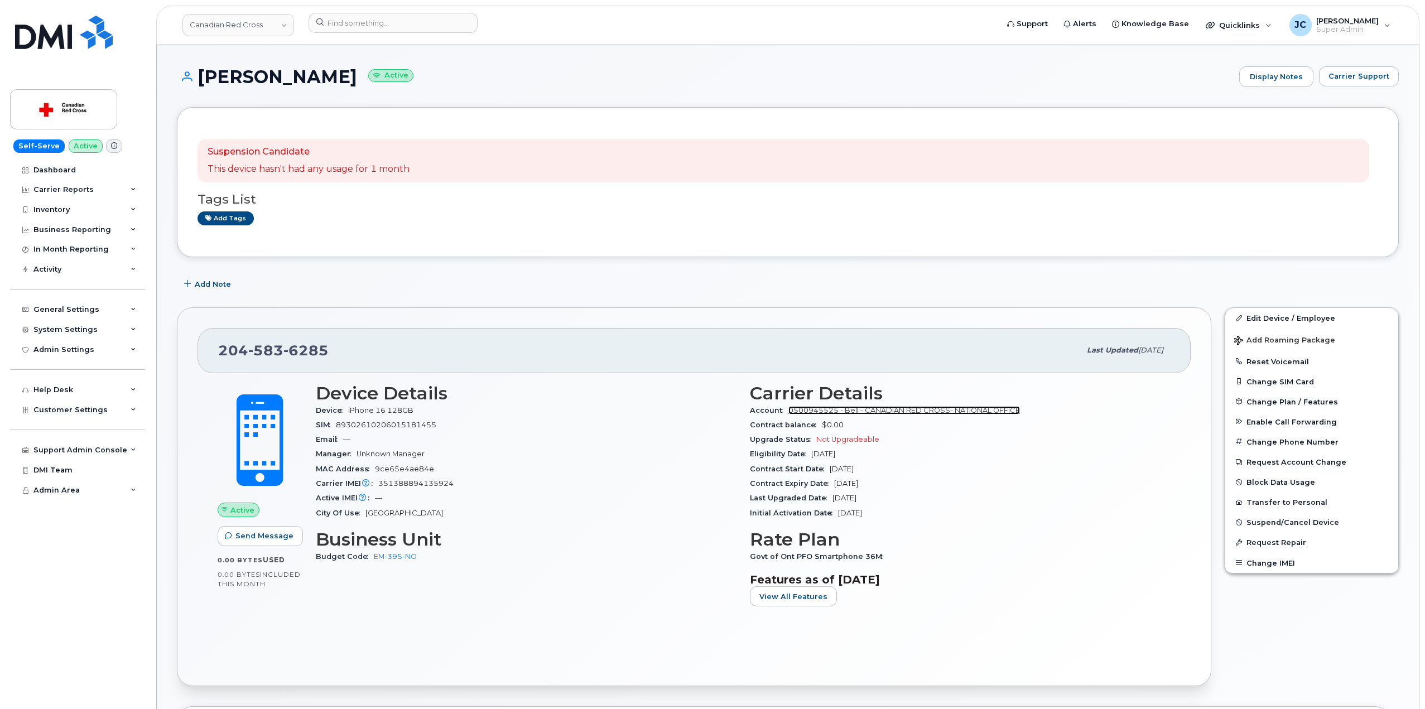
click at [933, 409] on link "0500945525 - Bell - CANADIAN RED CROSS- NATIONAL OFFICE" at bounding box center [903, 410] width 231 height 8
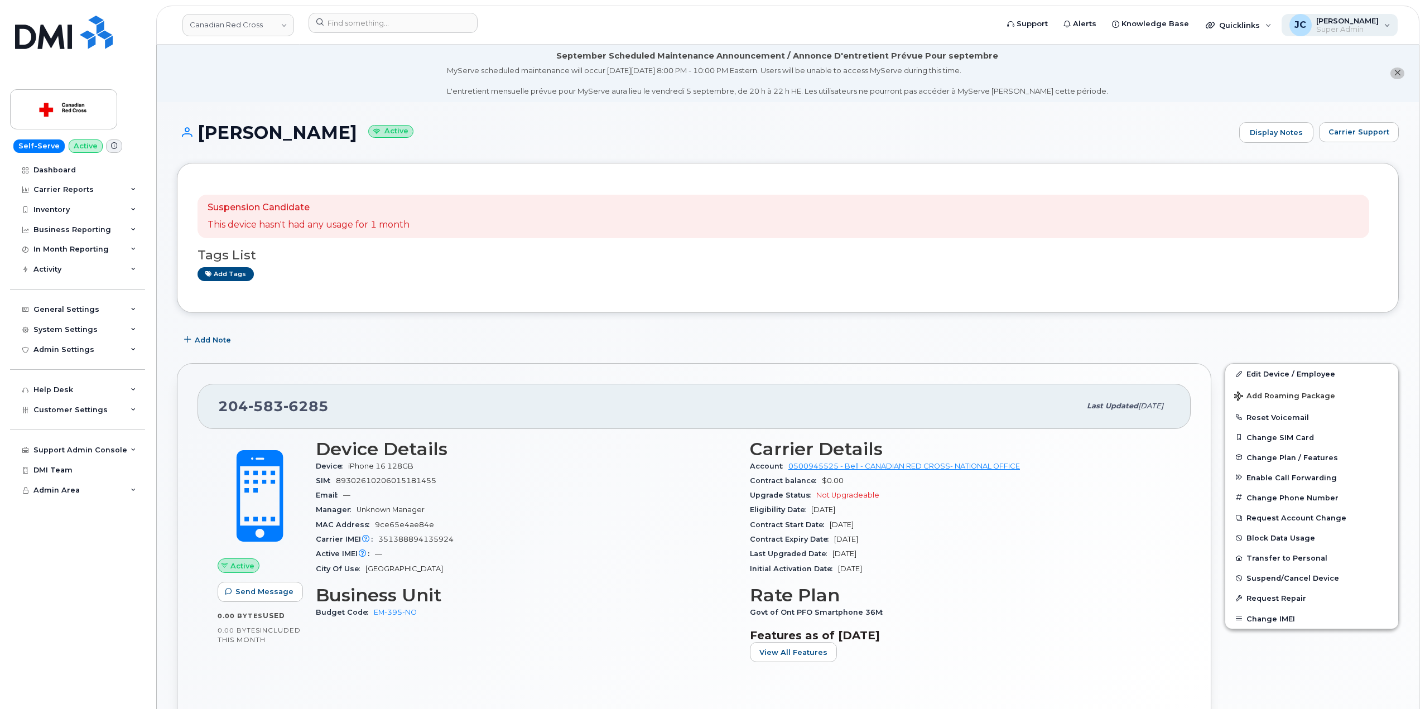
click at [1386, 27] on div "JC Jene Cook Super Admin" at bounding box center [1339, 25] width 117 height 22
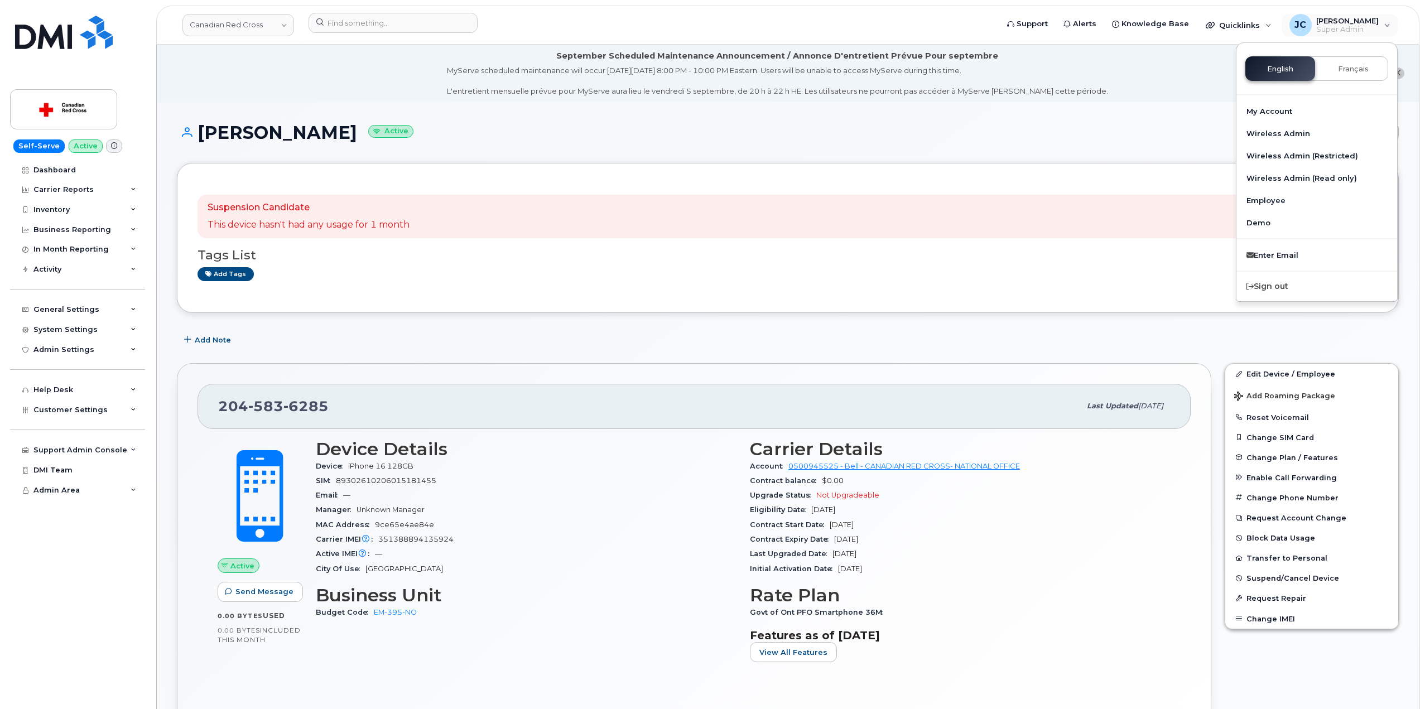
click at [1140, 153] on div "Cody Bourdages Active Display Notes Carrier Support" at bounding box center [788, 142] width 1222 height 41
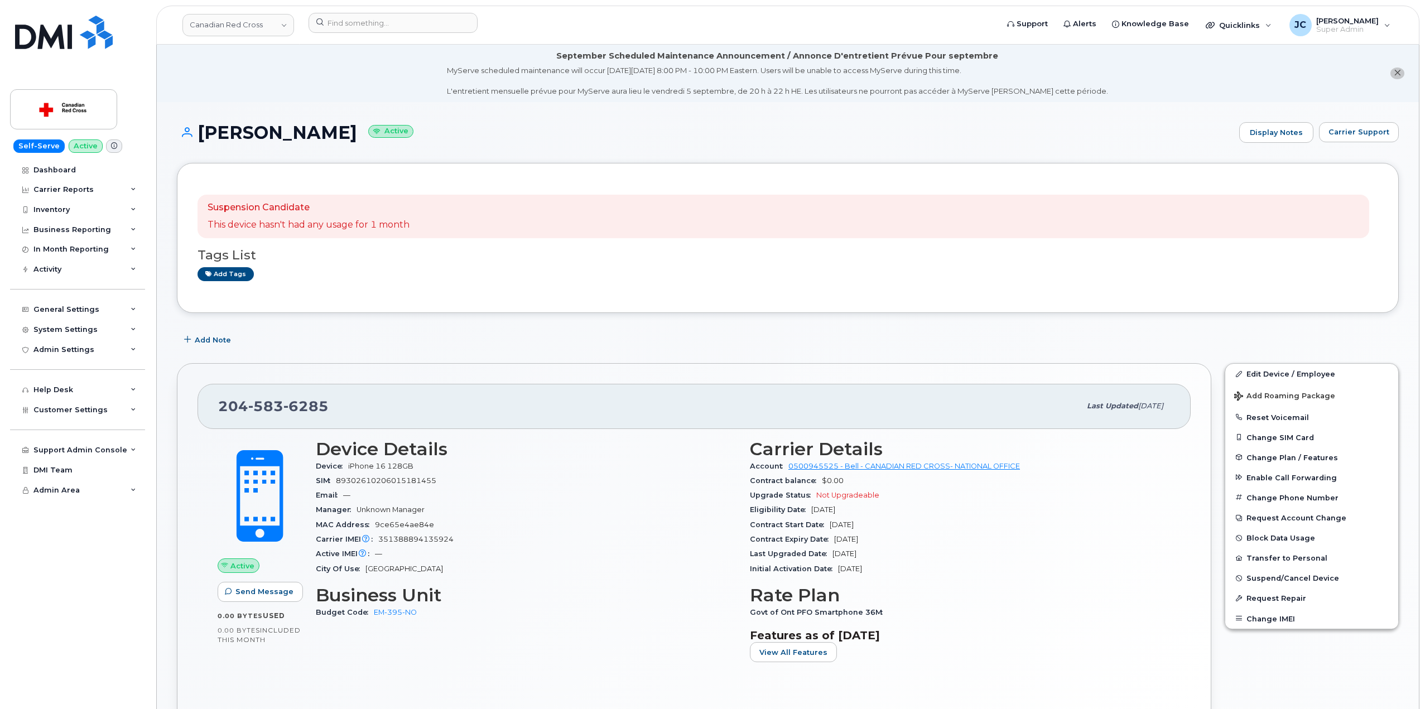
drag, startPoint x: 1006, startPoint y: 169, endPoint x: 986, endPoint y: 185, distance: 25.8
click at [995, 181] on div "Suspension Candidate This device hasn't had any usage for 1 month Tags List Add…" at bounding box center [788, 238] width 1222 height 150
click at [1030, 188] on div "Suspension Candidate This device hasn't had any usage for 1 month Tags List Add…" at bounding box center [787, 238] width 1180 height 109
click at [1048, 22] on span "Support" at bounding box center [1031, 23] width 31 height 11
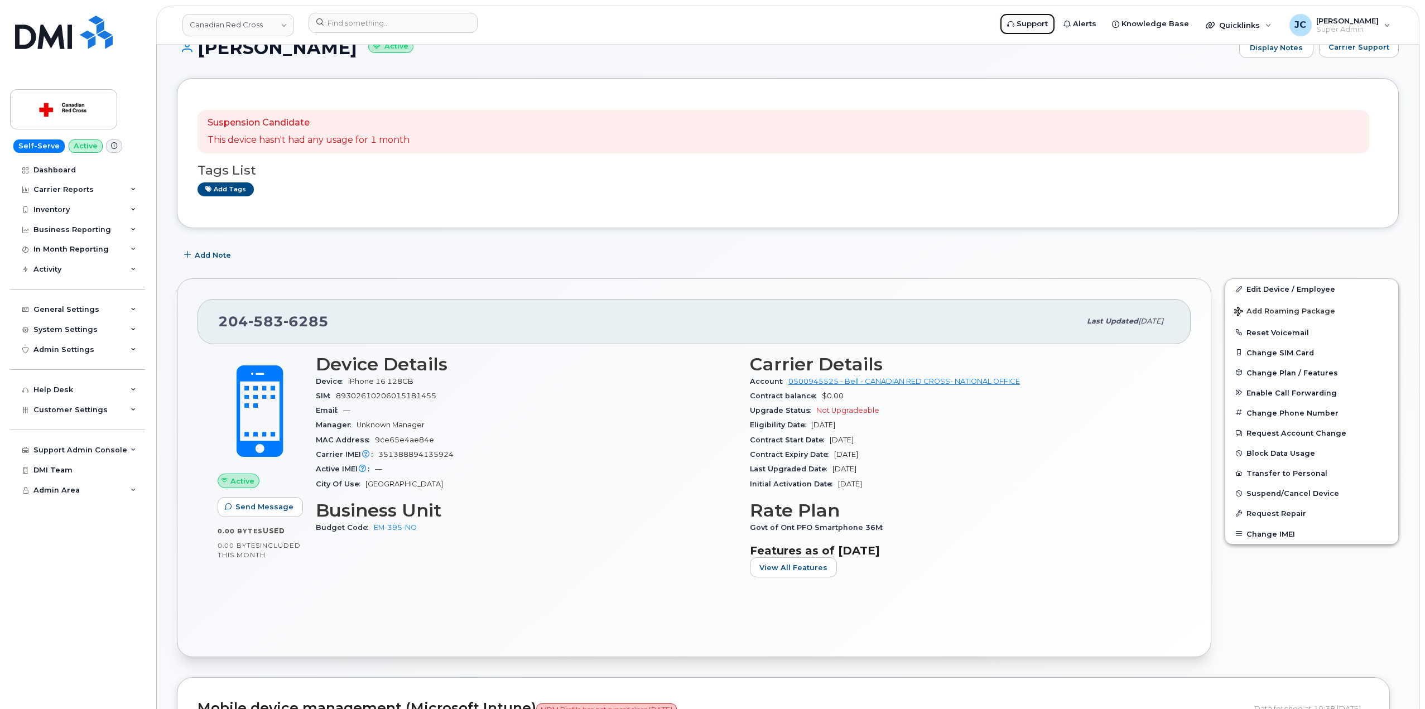
scroll to position [112, 0]
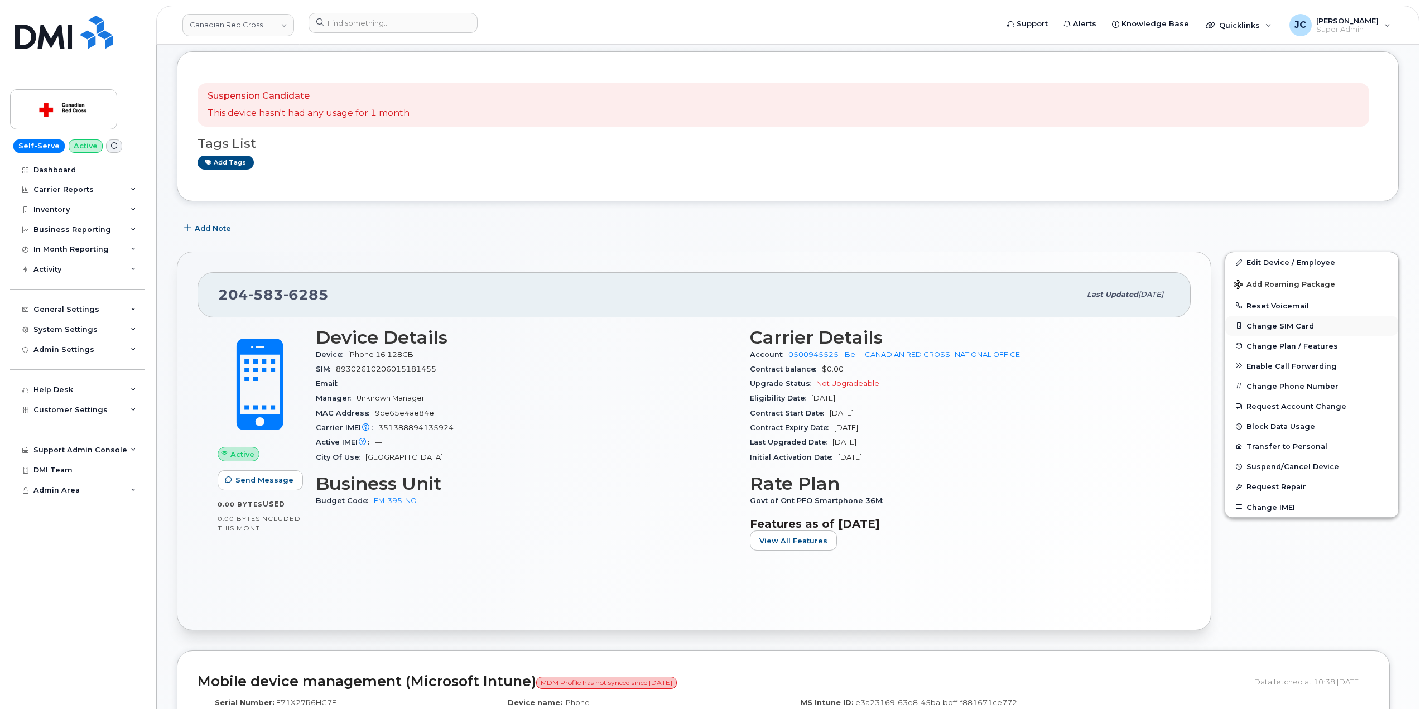
click at [1285, 322] on button "Change SIM Card" at bounding box center [1311, 326] width 173 height 20
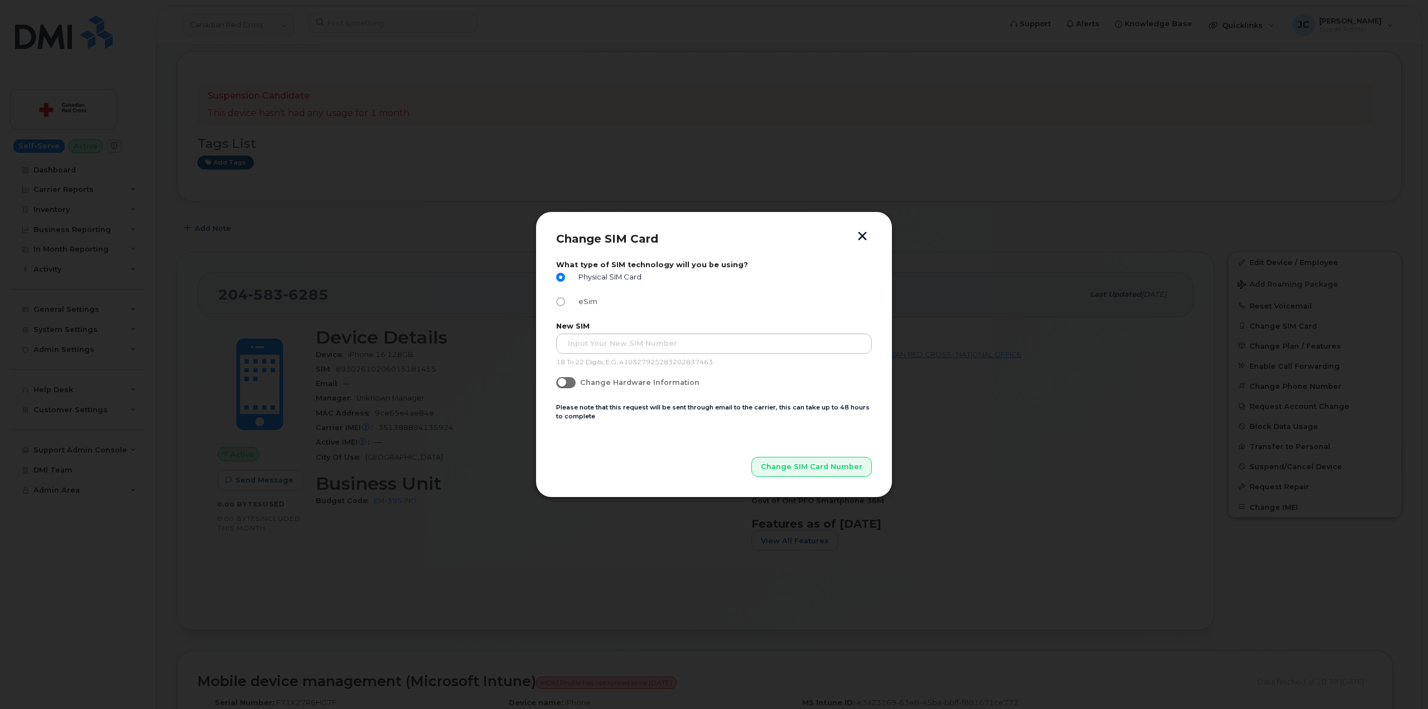
click at [560, 303] on input "eSim" at bounding box center [560, 301] width 9 height 9
radio input "true"
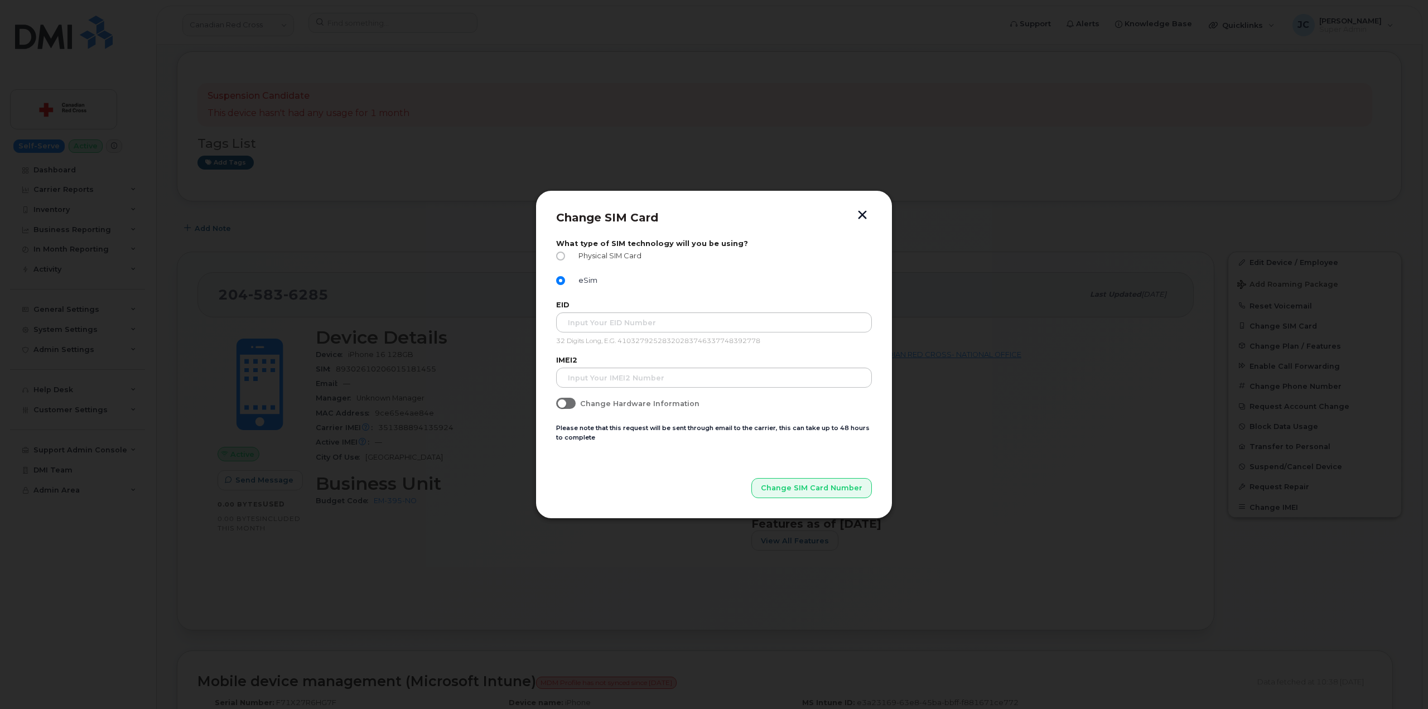
click at [562, 258] on input "Physical SIM Card" at bounding box center [560, 256] width 9 height 9
radio input "true"
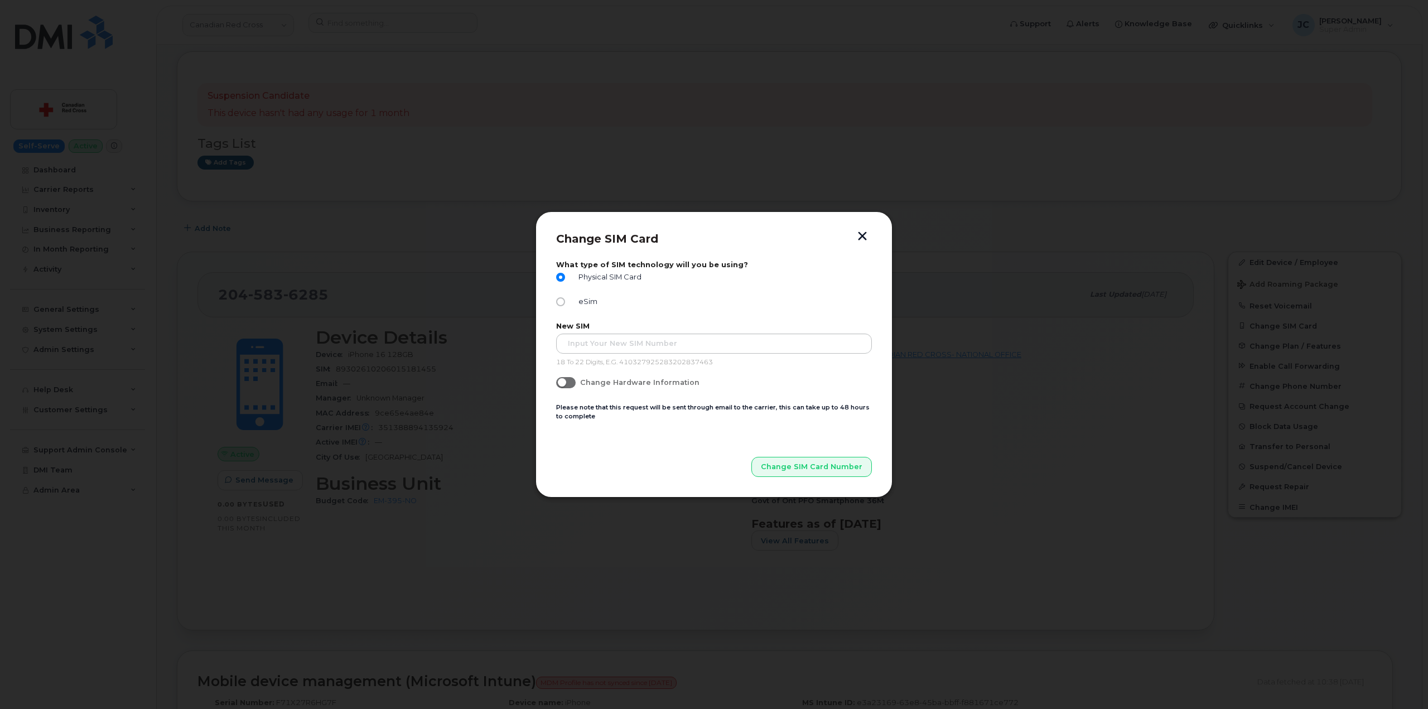
click at [864, 235] on button "button" at bounding box center [862, 237] width 17 height 12
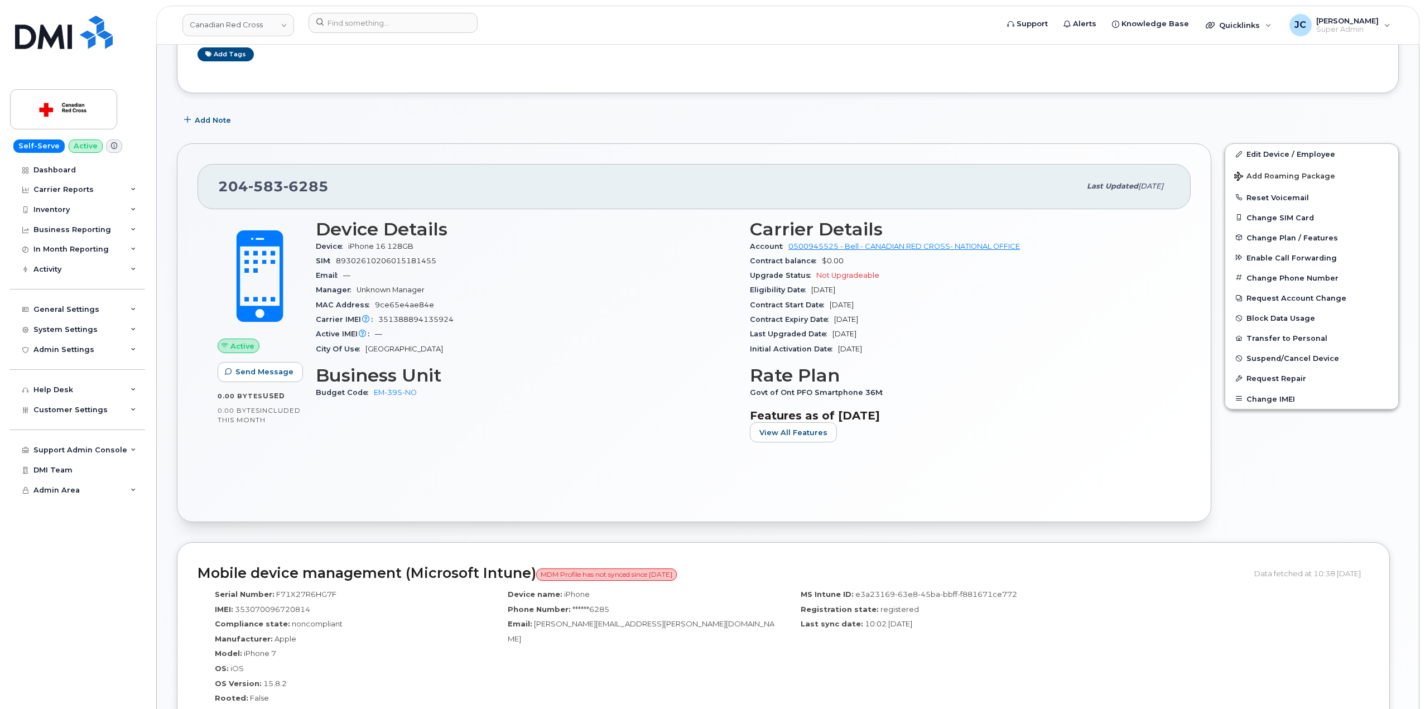
scroll to position [223, 0]
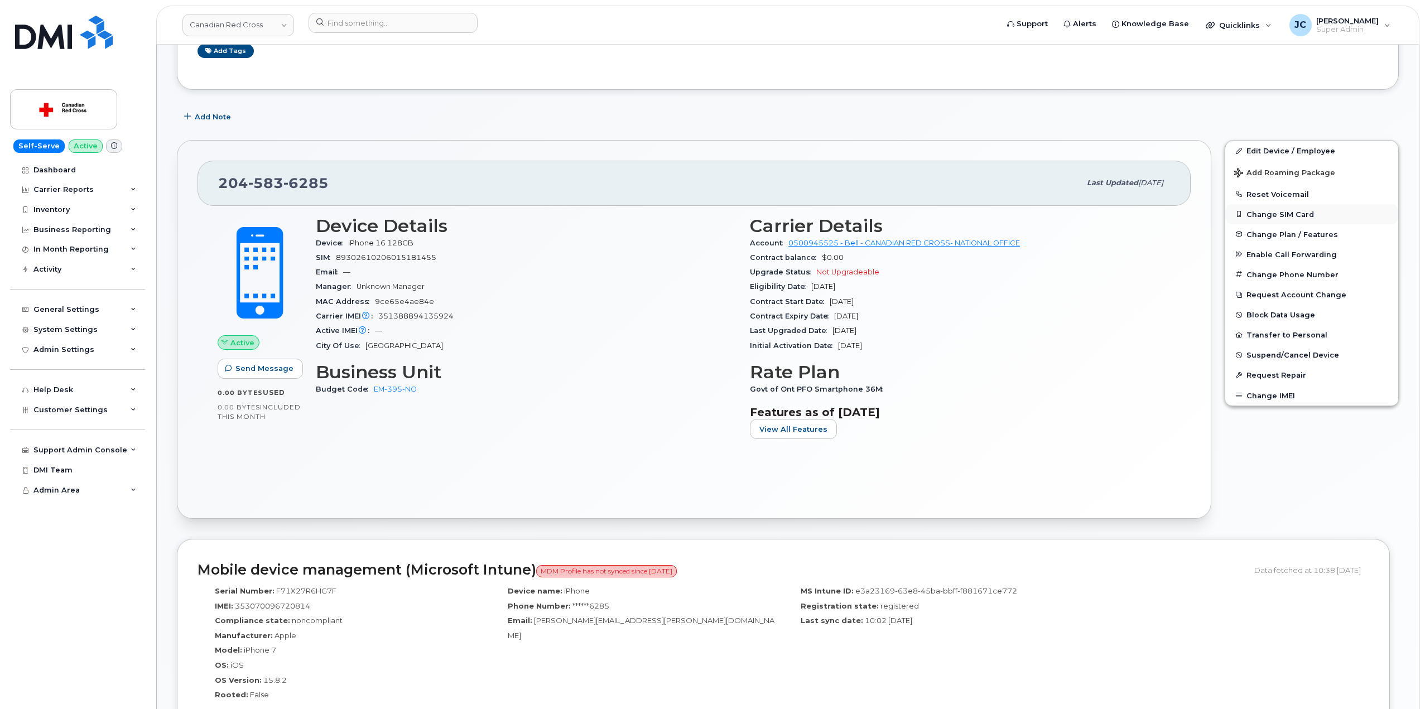
click at [1290, 214] on button "Change SIM Card" at bounding box center [1311, 214] width 173 height 20
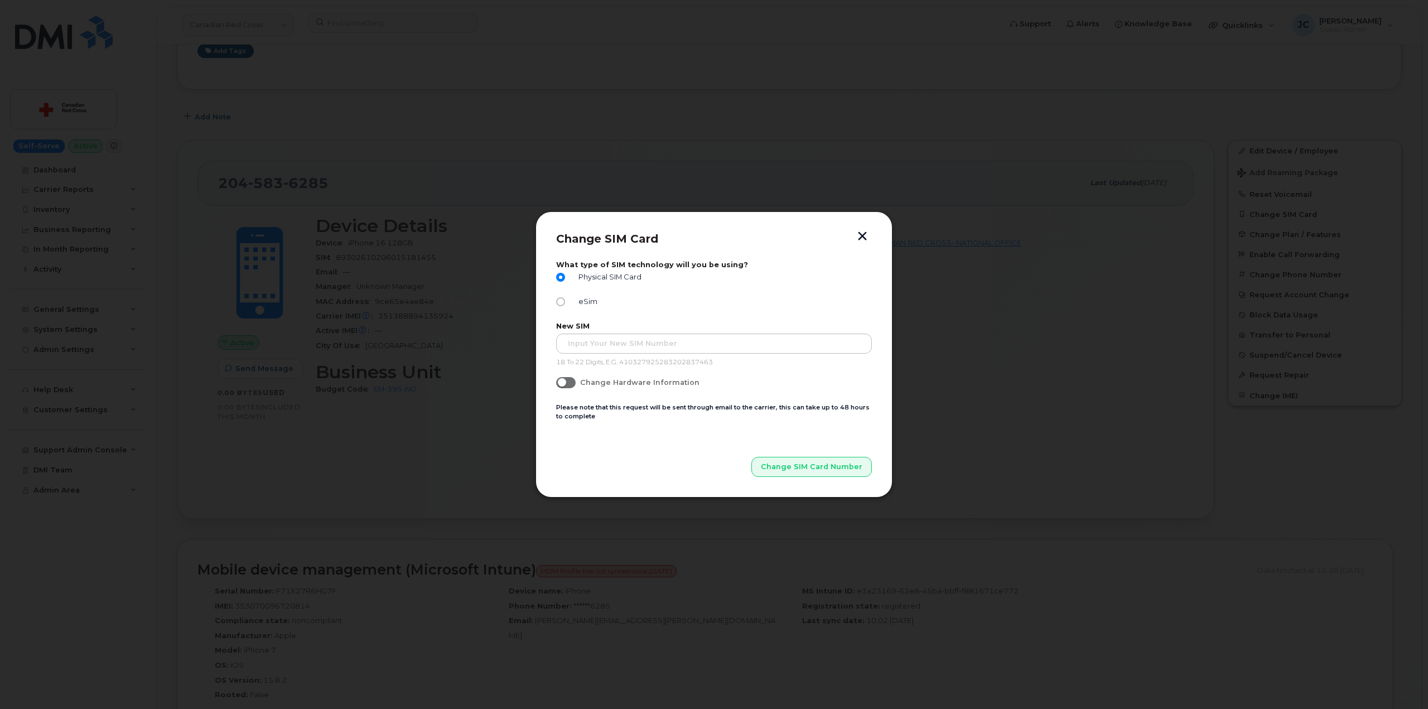
click at [865, 235] on button "button" at bounding box center [862, 237] width 17 height 12
